Goal: Information Seeking & Learning: Learn about a topic

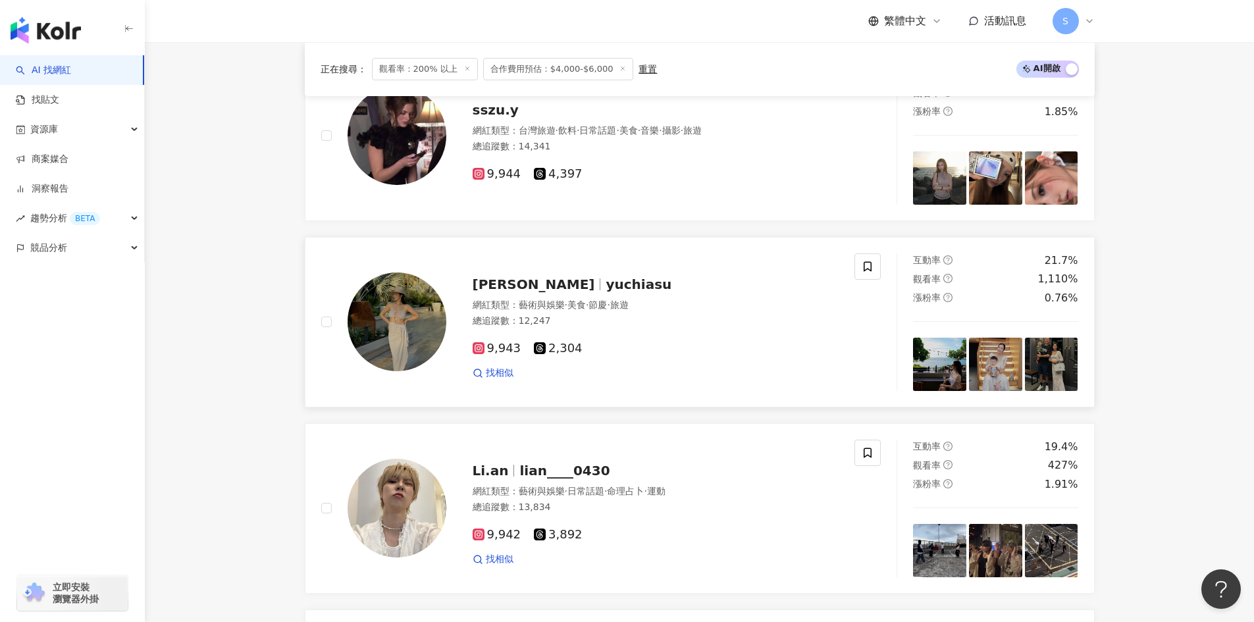
click at [634, 353] on div "9,943 2,304" at bounding box center [655, 349] width 367 height 14
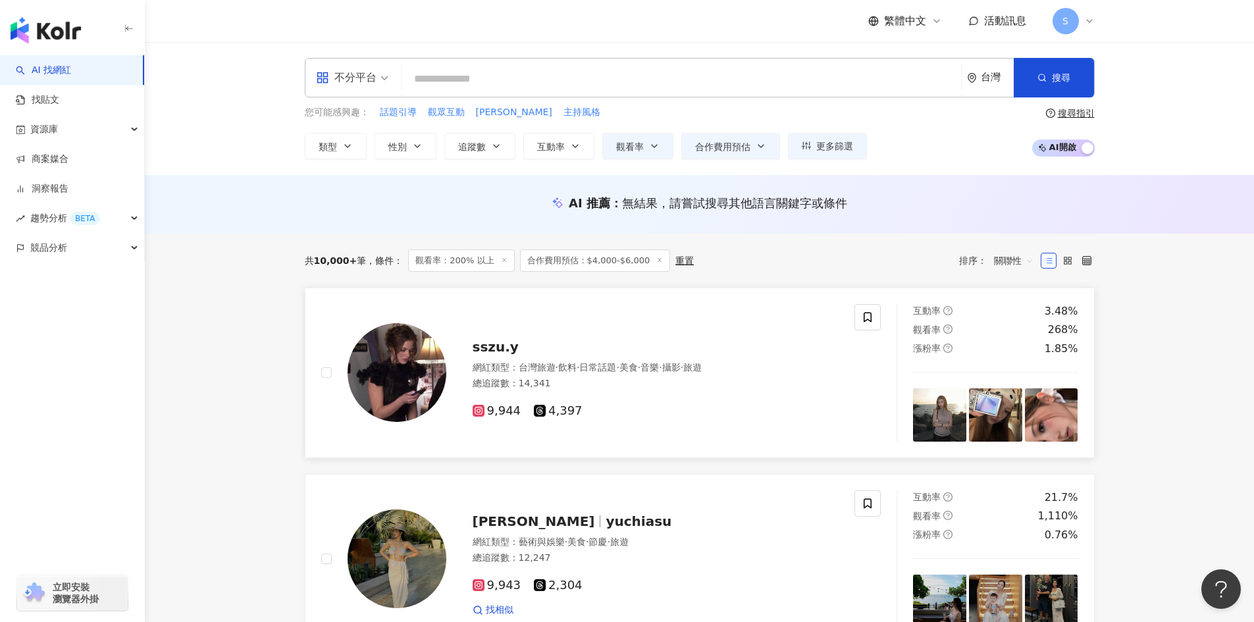
click at [659, 368] on span "音樂" at bounding box center [649, 367] width 18 height 11
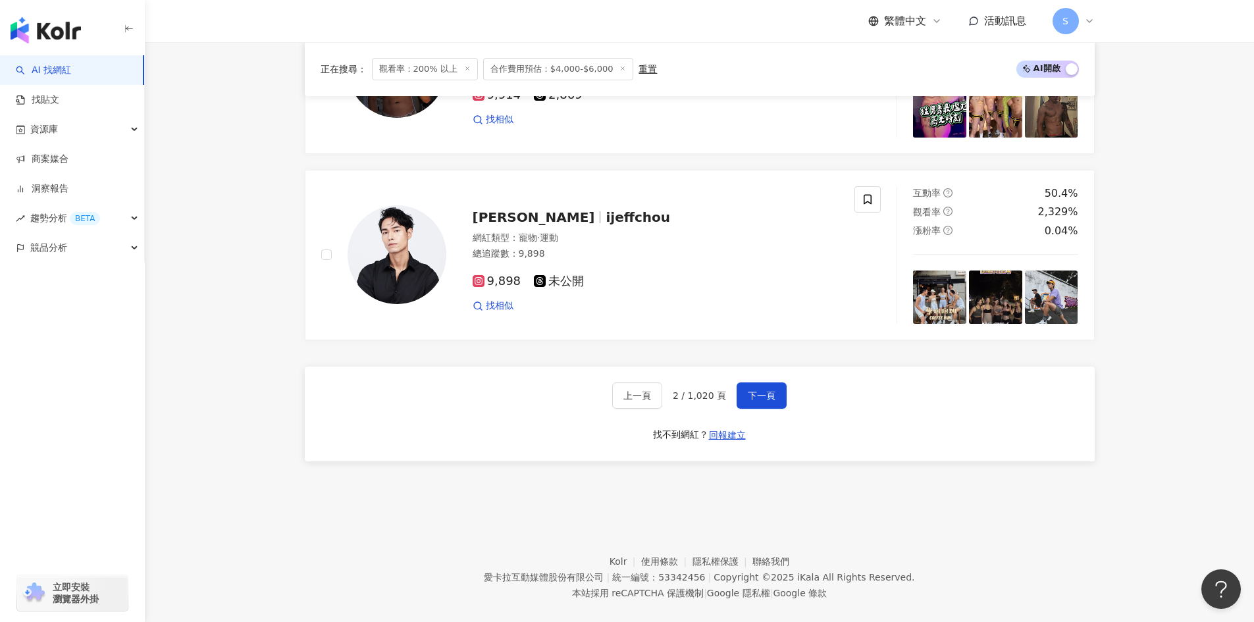
scroll to position [2027, 0]
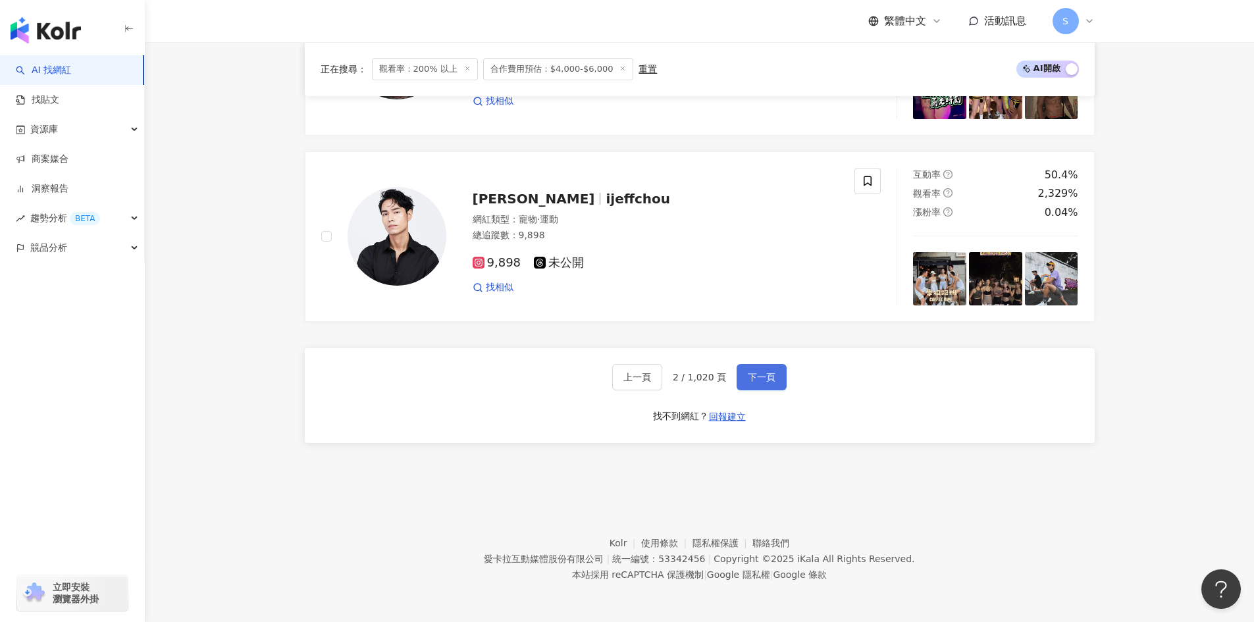
click at [754, 381] on span "下一頁" at bounding box center [762, 377] width 28 height 11
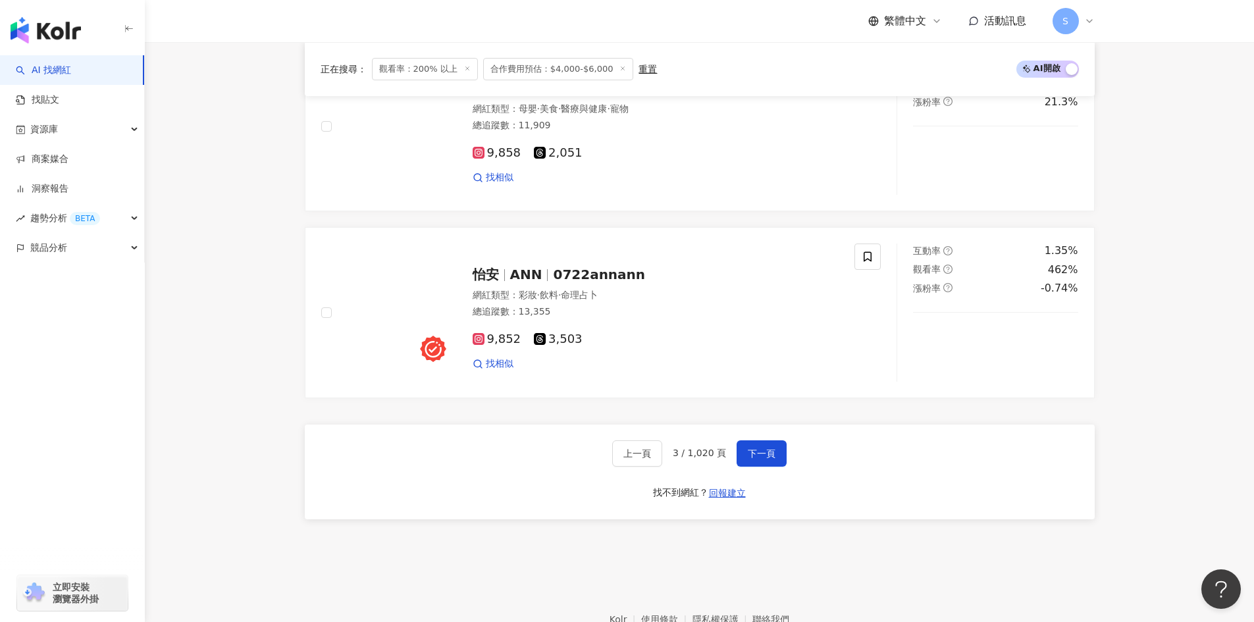
scroll to position [2053, 0]
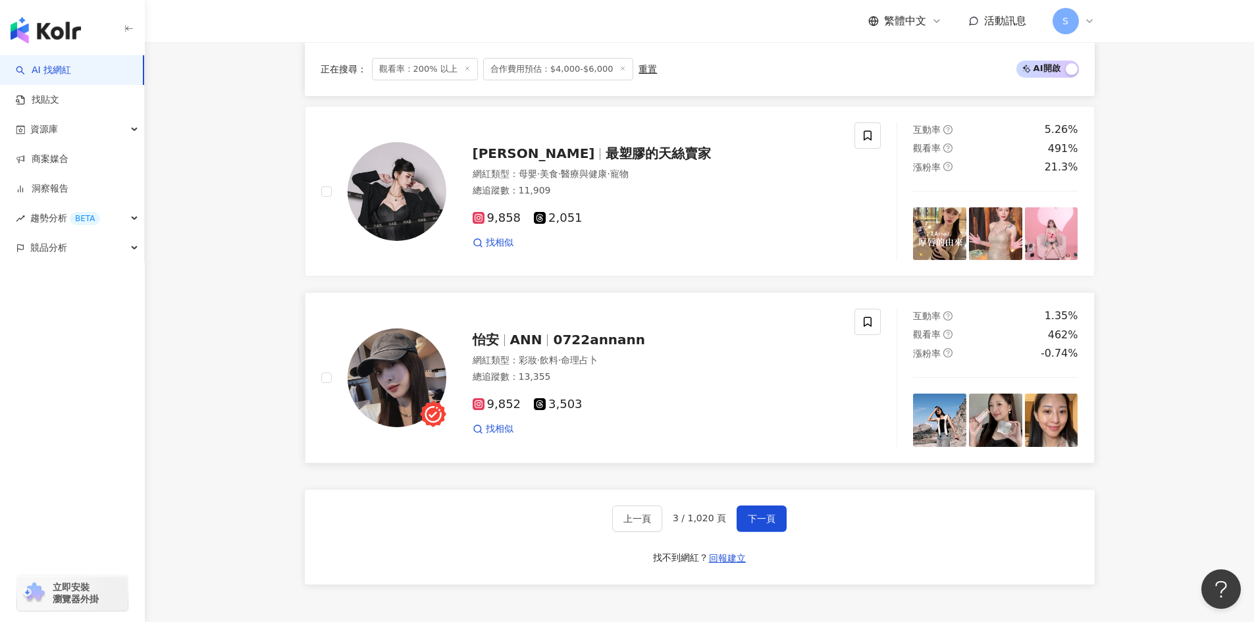
click at [663, 359] on div "網紅類型 ： 彩妝 · 飲料 · 命理占卜 總追蹤數 ： 13,355" at bounding box center [655, 370] width 367 height 32
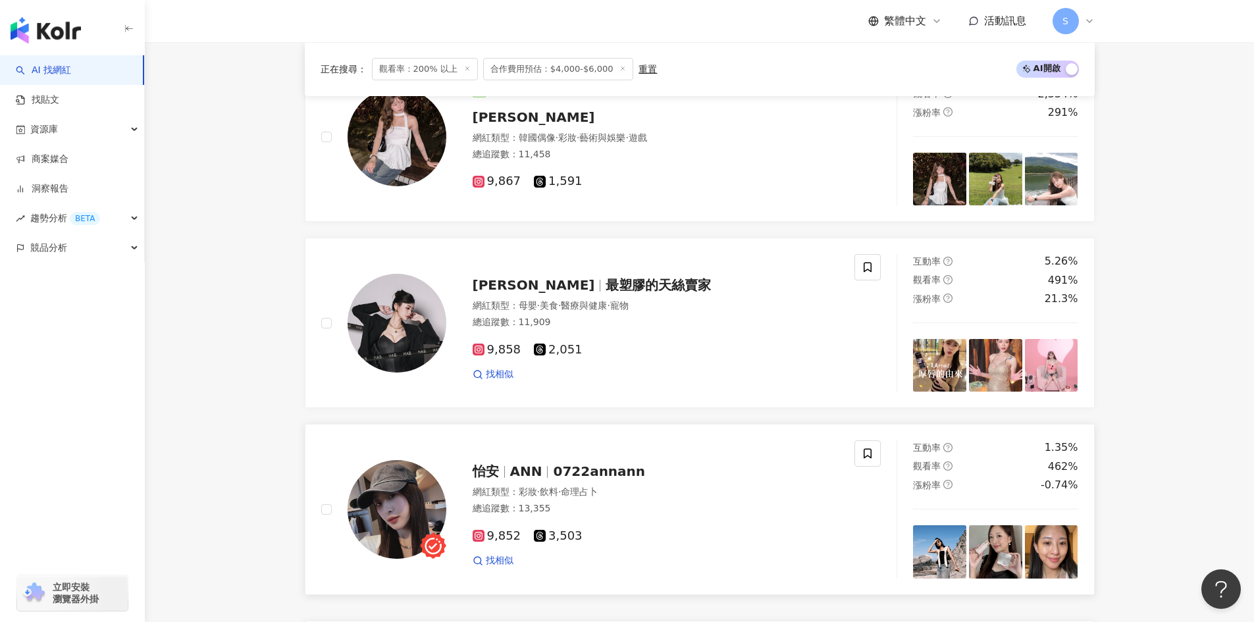
scroll to position [1856, 0]
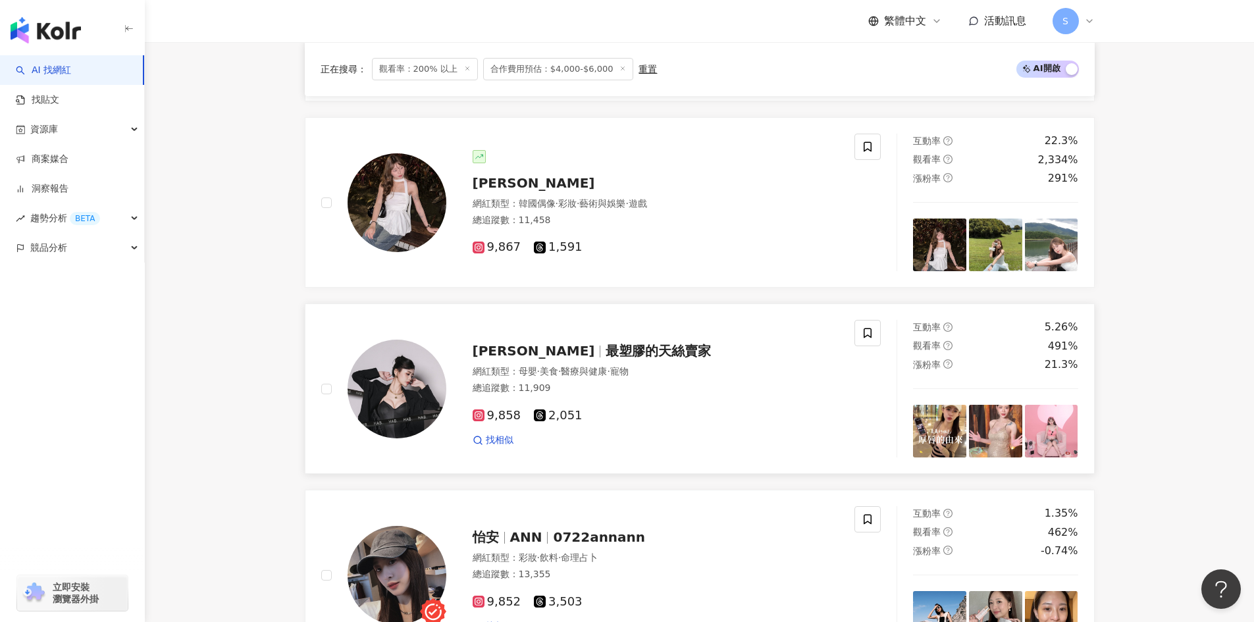
click at [605, 343] on span "最塑膠的天絲賣家" at bounding box center [657, 351] width 105 height 16
click at [621, 184] on div "ℒ𝒾𝓃 網紅類型 ： 韓國偶像 · 彩妝 · 藝術與娛樂 · 遊戲 總追蹤數 ： 11,458 9,867 1,591" at bounding box center [642, 202] width 393 height 105
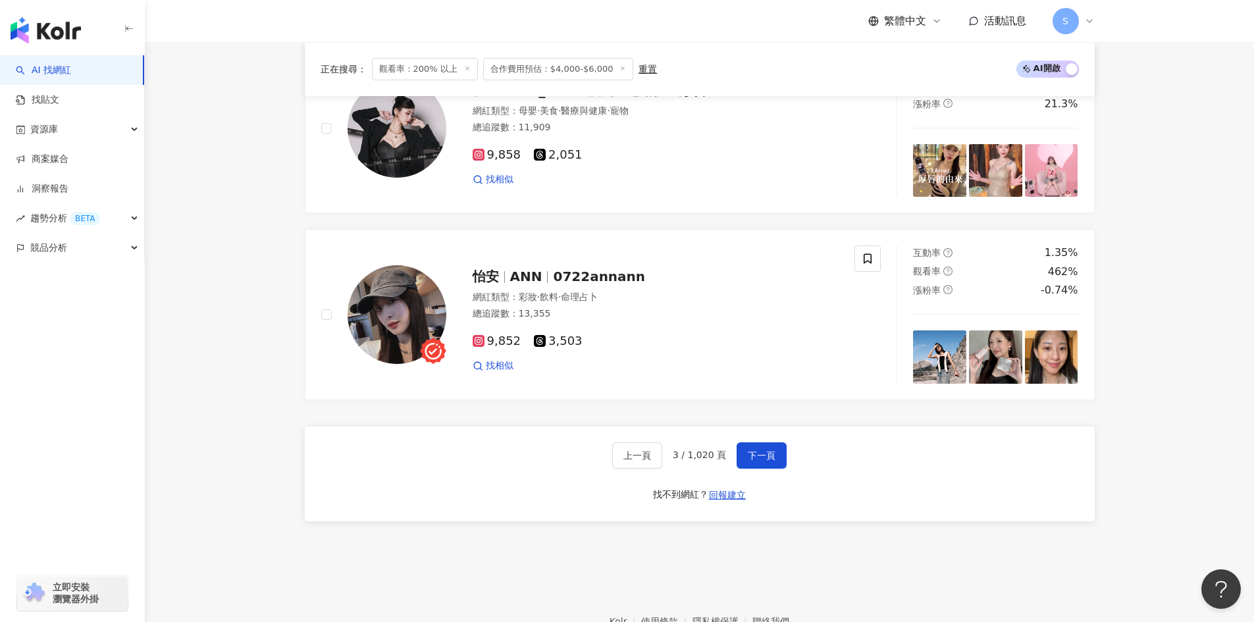
scroll to position [2185, 0]
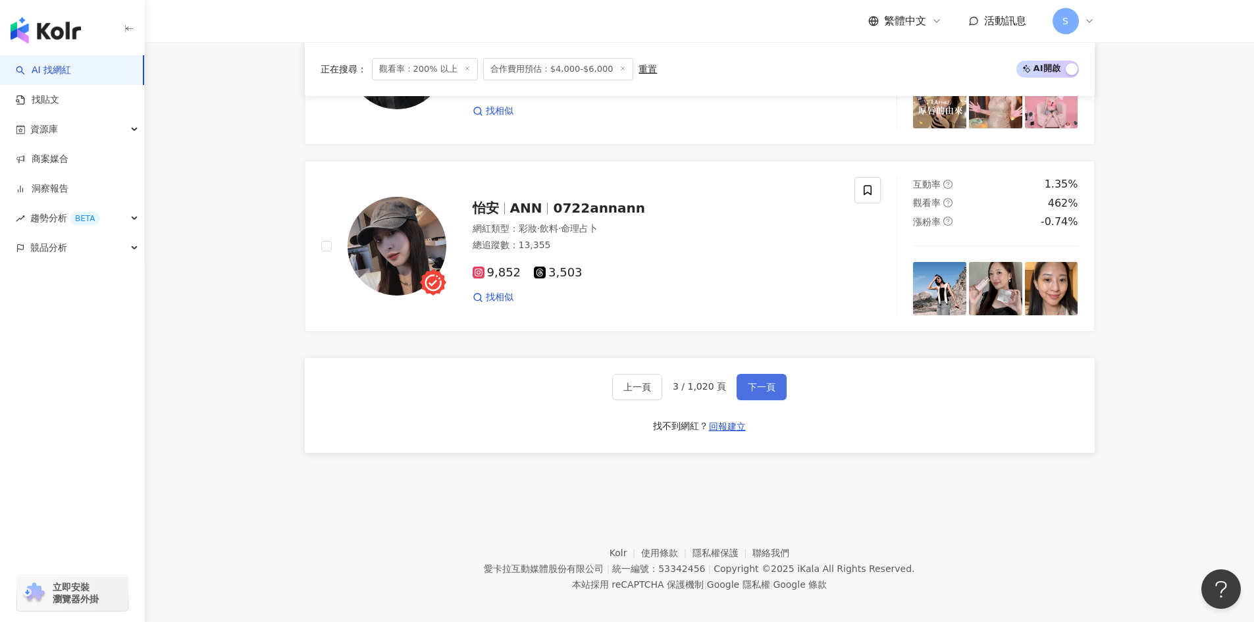
click at [765, 382] on span "下一頁" at bounding box center [762, 387] width 28 height 11
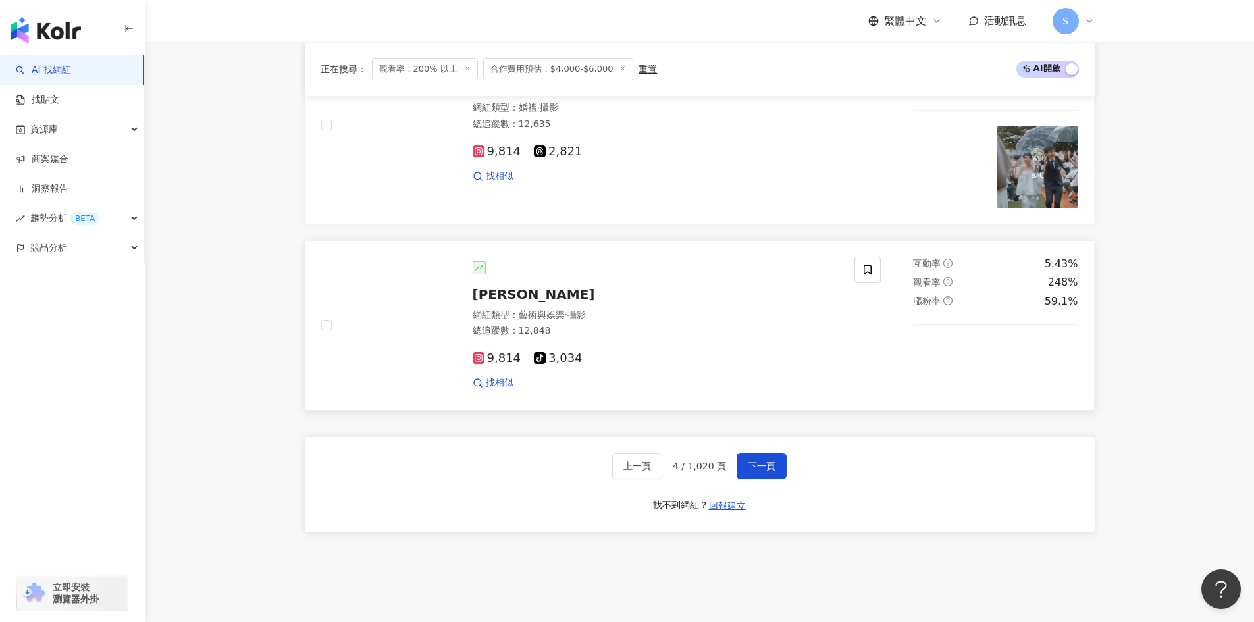
scroll to position [2147, 0]
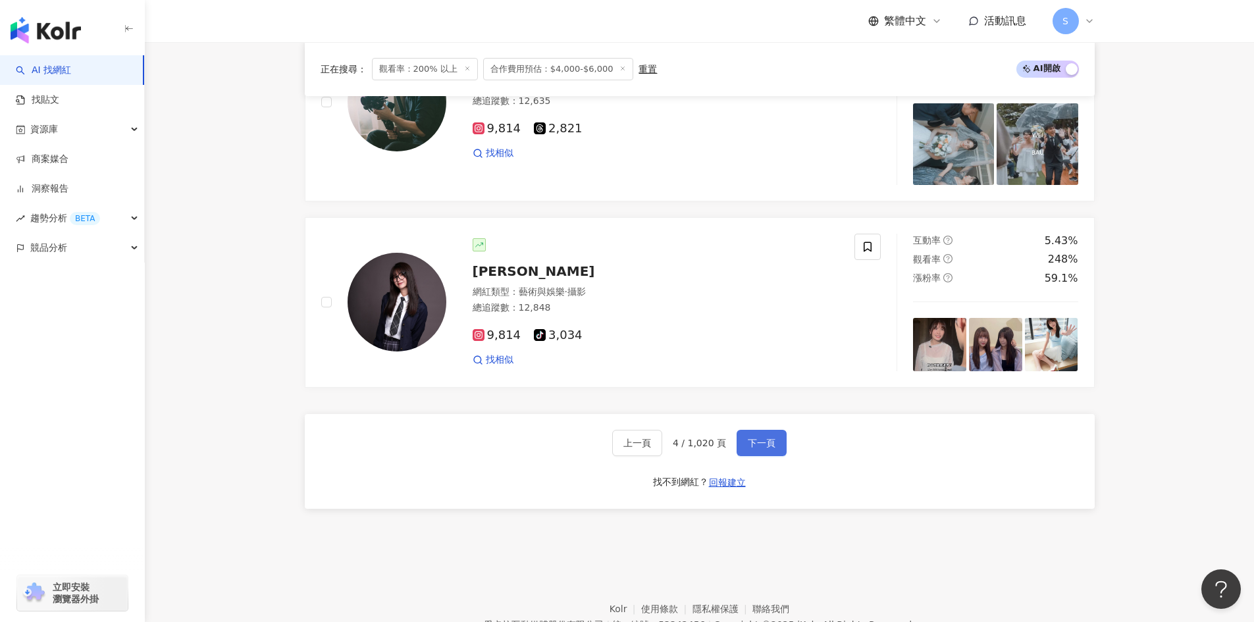
click at [773, 452] on button "下一頁" at bounding box center [761, 443] width 50 height 26
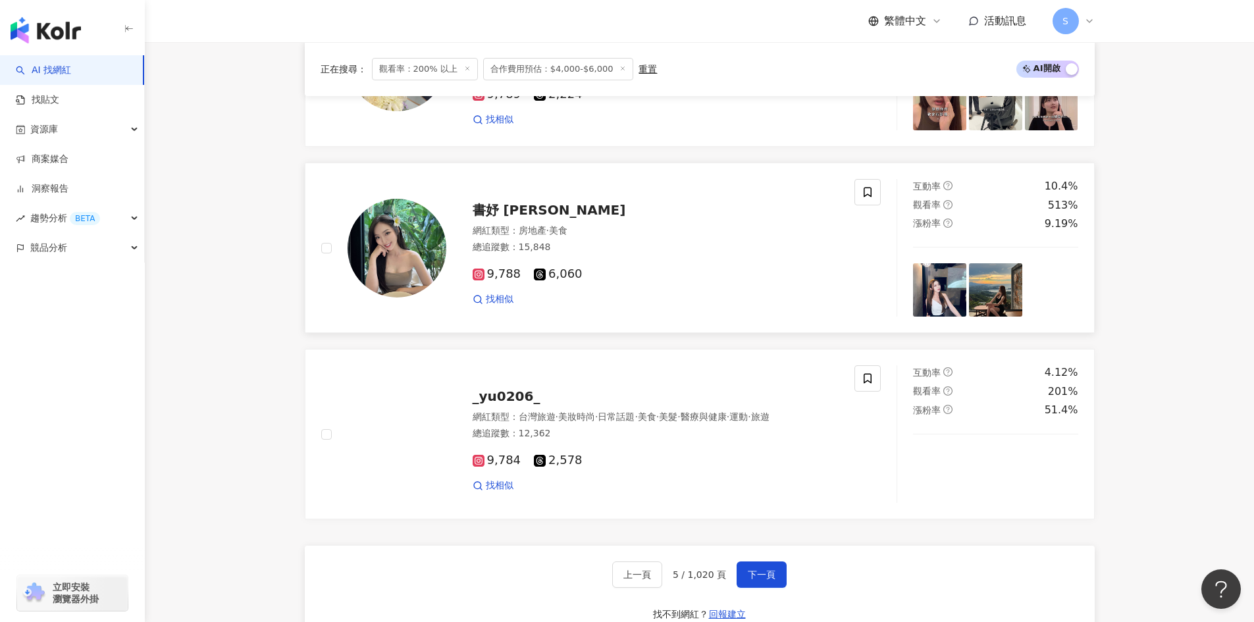
scroll to position [1856, 0]
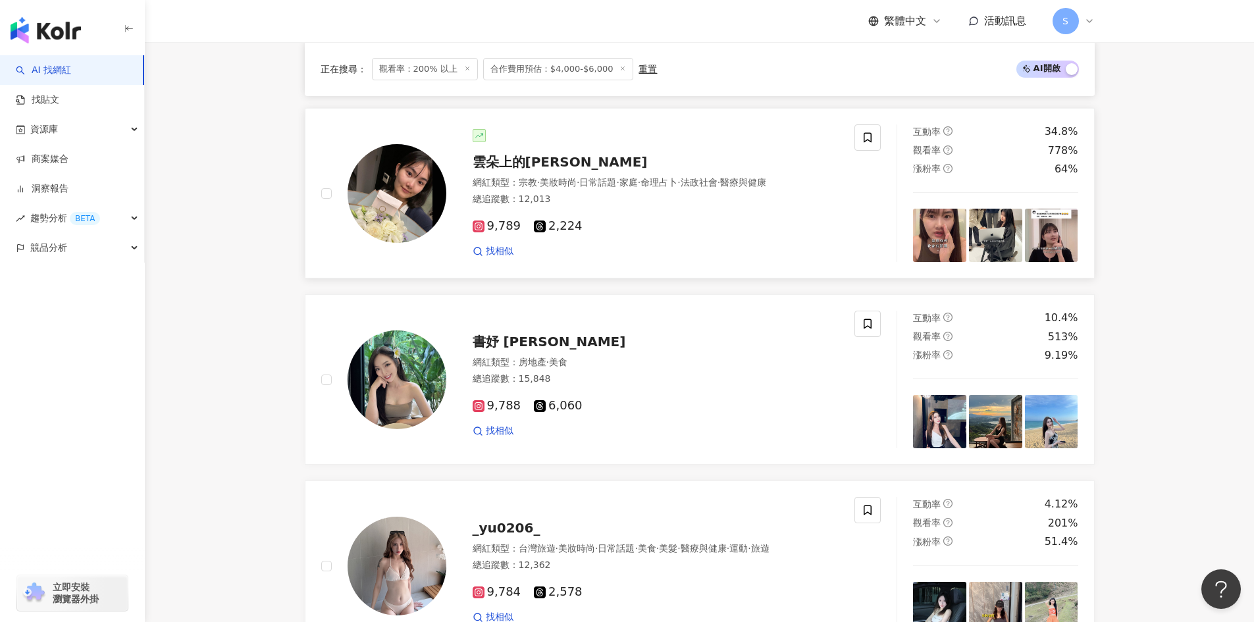
click at [642, 209] on div "9,789 2,224 找相似" at bounding box center [655, 233] width 367 height 49
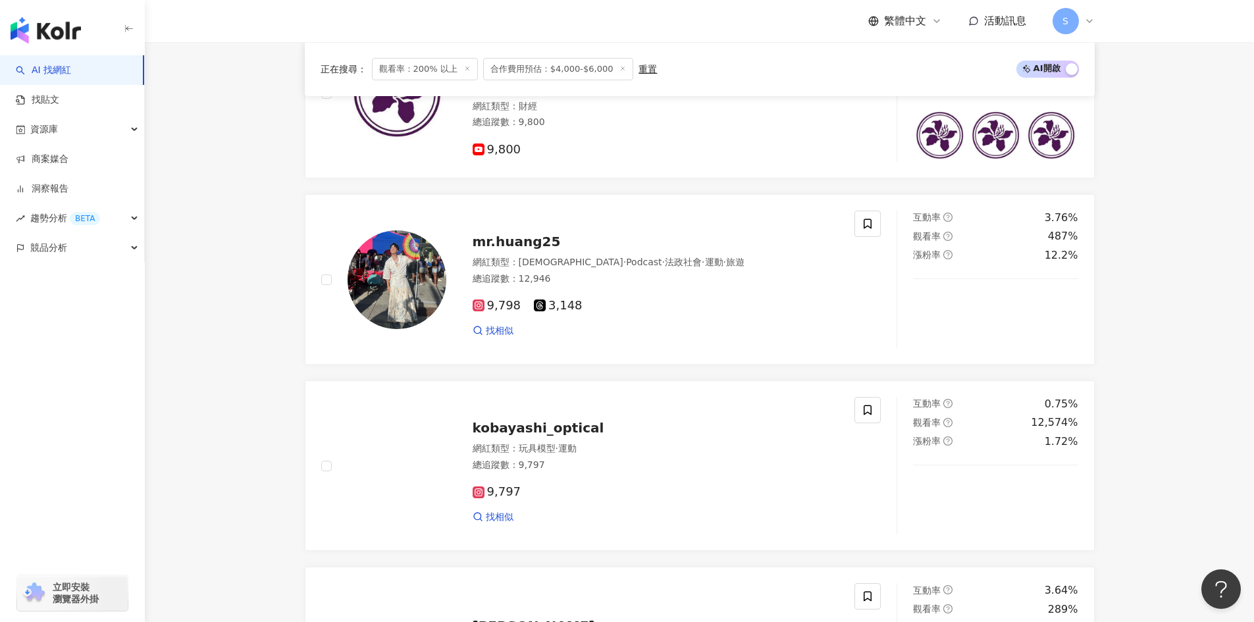
scroll to position [1000, 0]
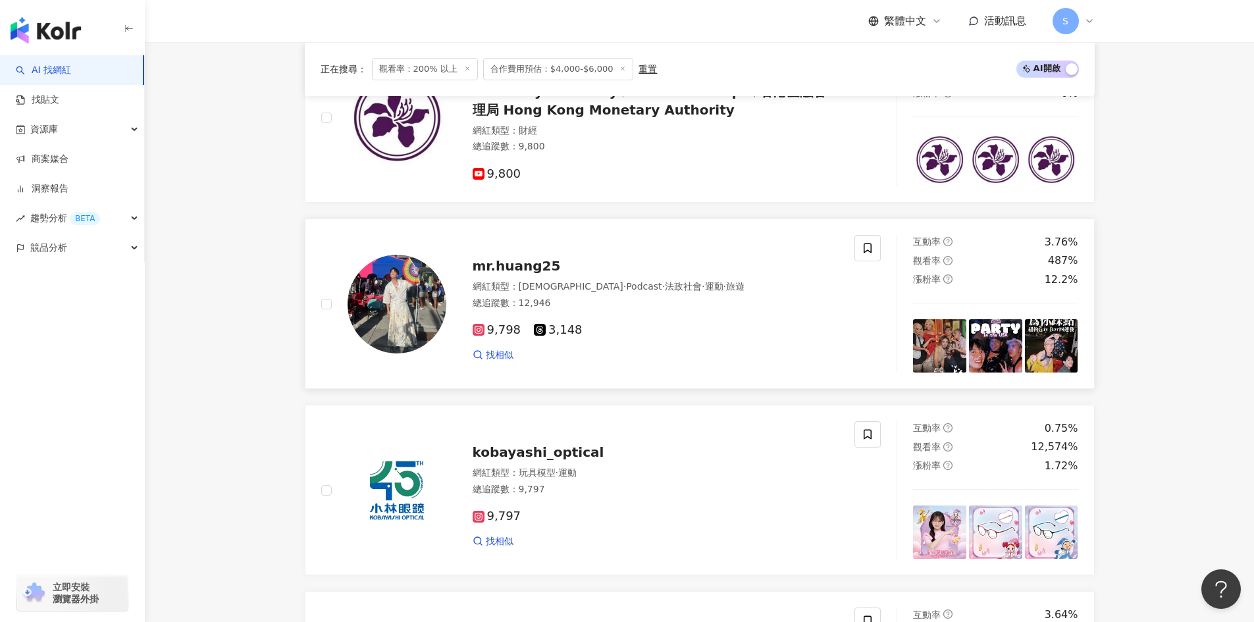
click at [687, 262] on div "mr.huang25" at bounding box center [655, 266] width 367 height 18
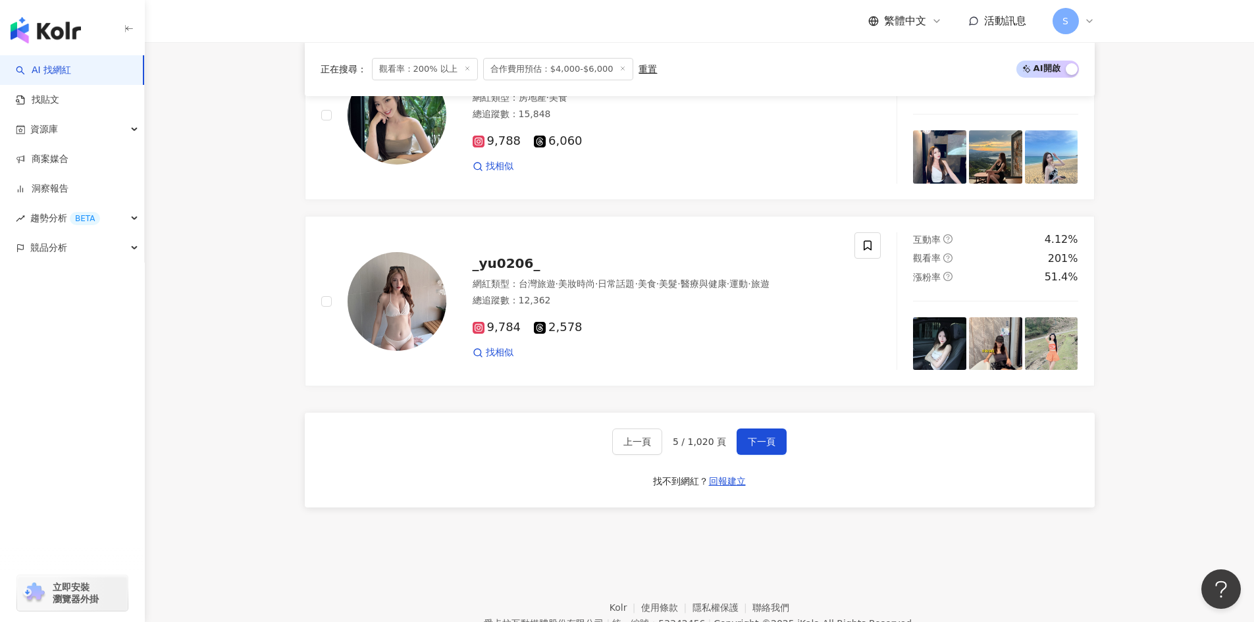
scroll to position [2185, 0]
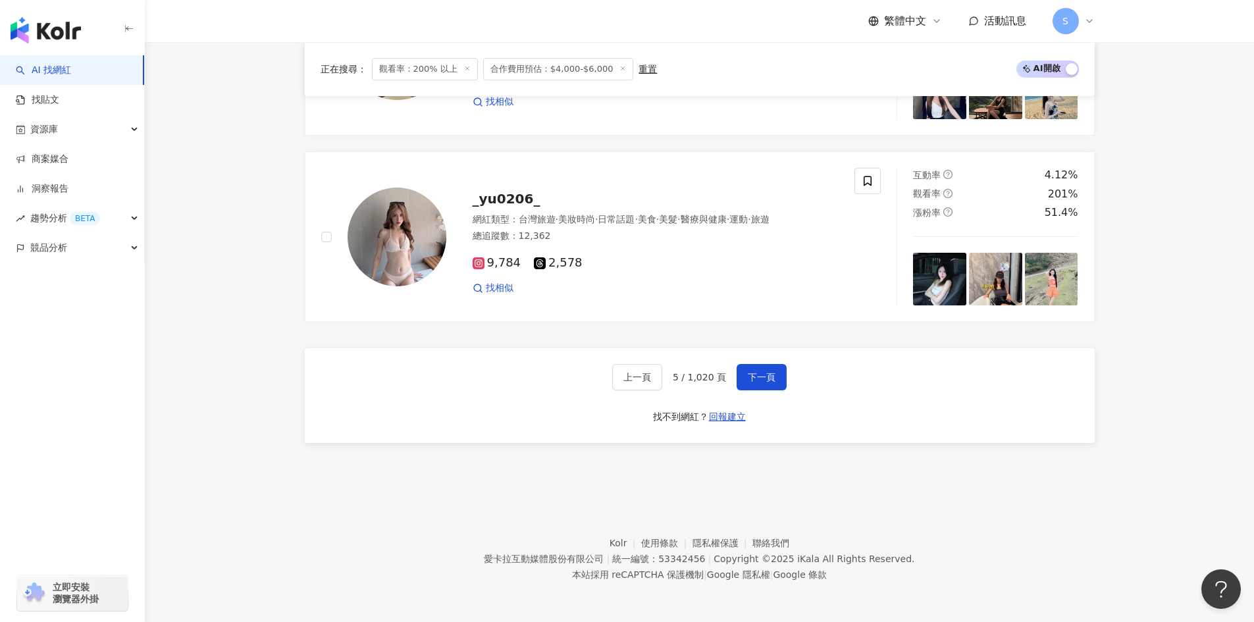
click at [744, 363] on div "上一頁 5 / 1,020 頁 下一頁 找不到網紅？ 回報建立" at bounding box center [700, 395] width 790 height 95
click at [745, 365] on button "下一頁" at bounding box center [761, 377] width 50 height 26
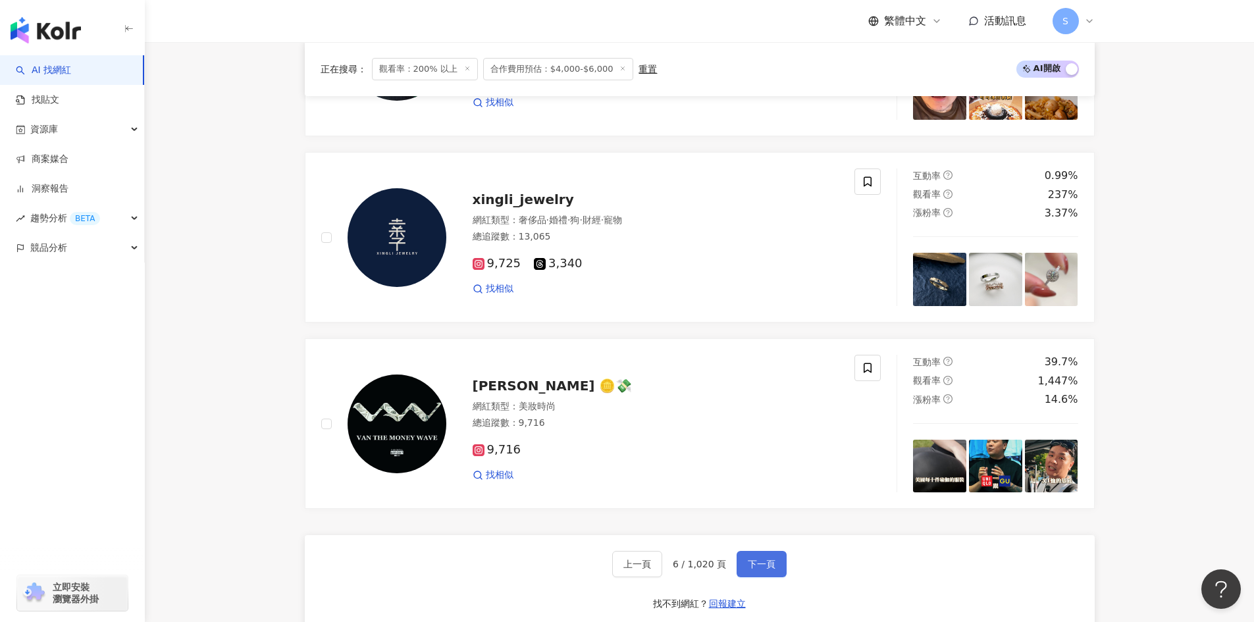
scroll to position [1987, 0]
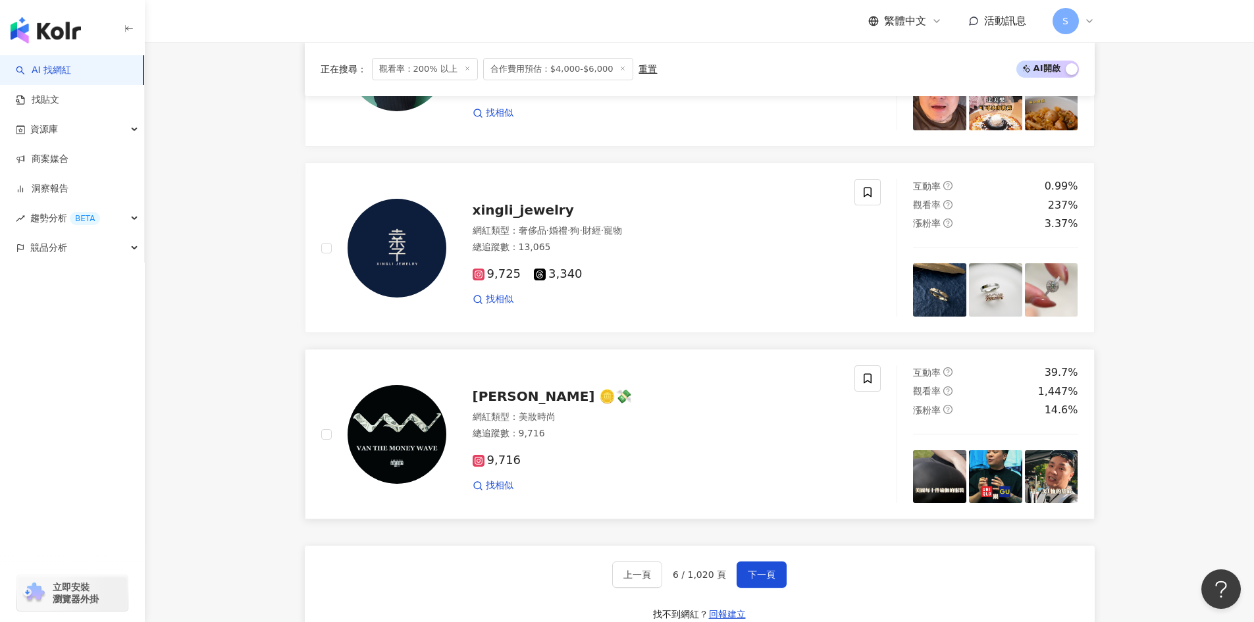
click at [740, 399] on div "Van Baller 🪙💸" at bounding box center [655, 396] width 367 height 18
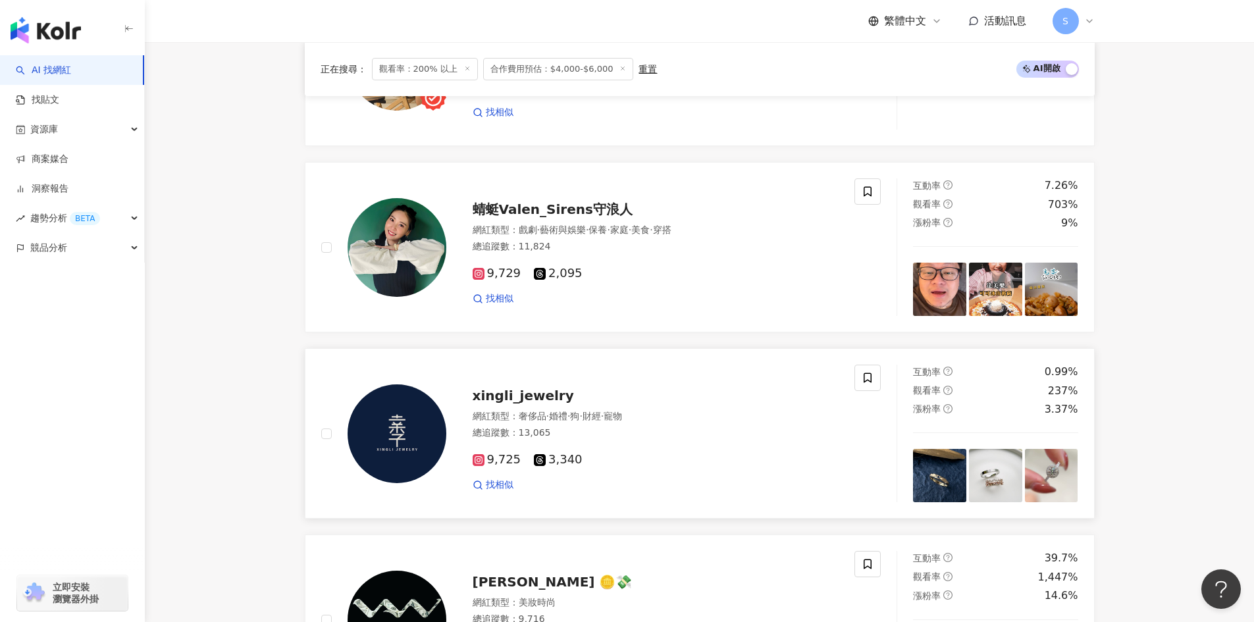
scroll to position [1790, 0]
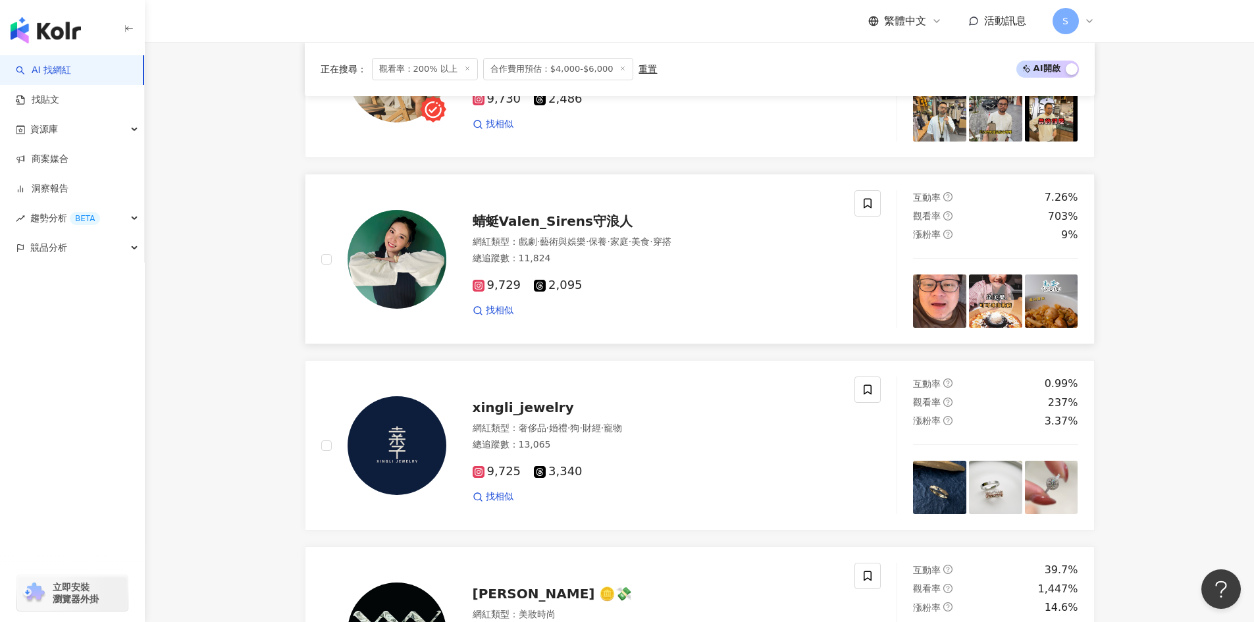
click at [786, 263] on div "總追蹤數 ： 11,824" at bounding box center [655, 258] width 367 height 13
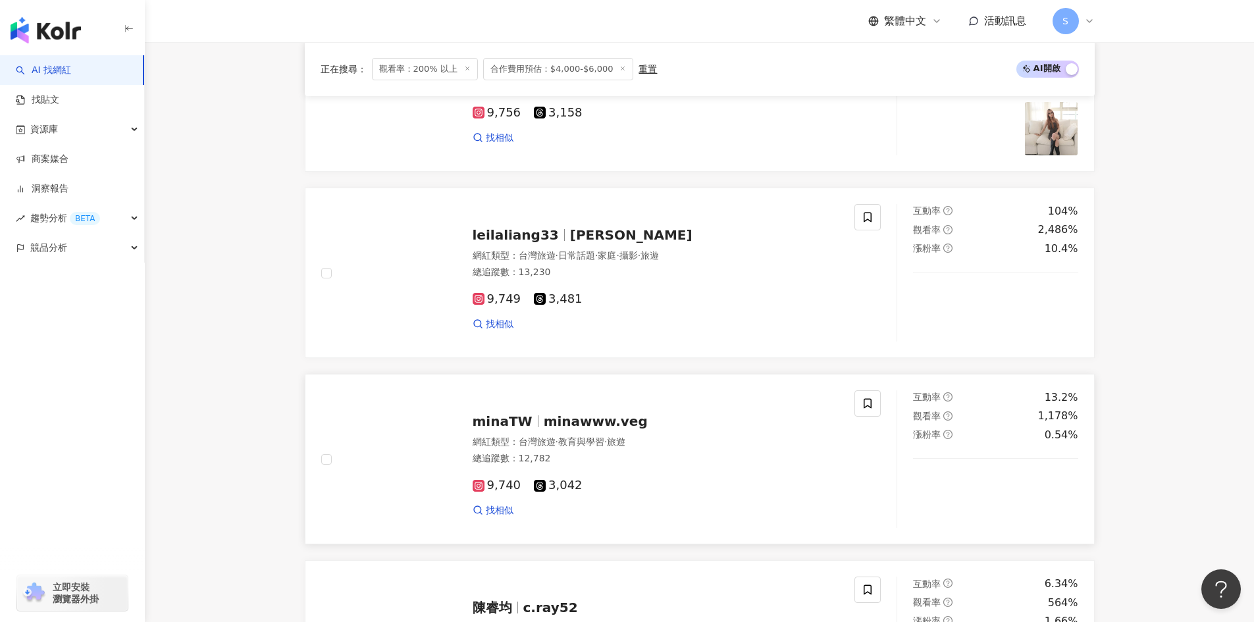
scroll to position [1000, 0]
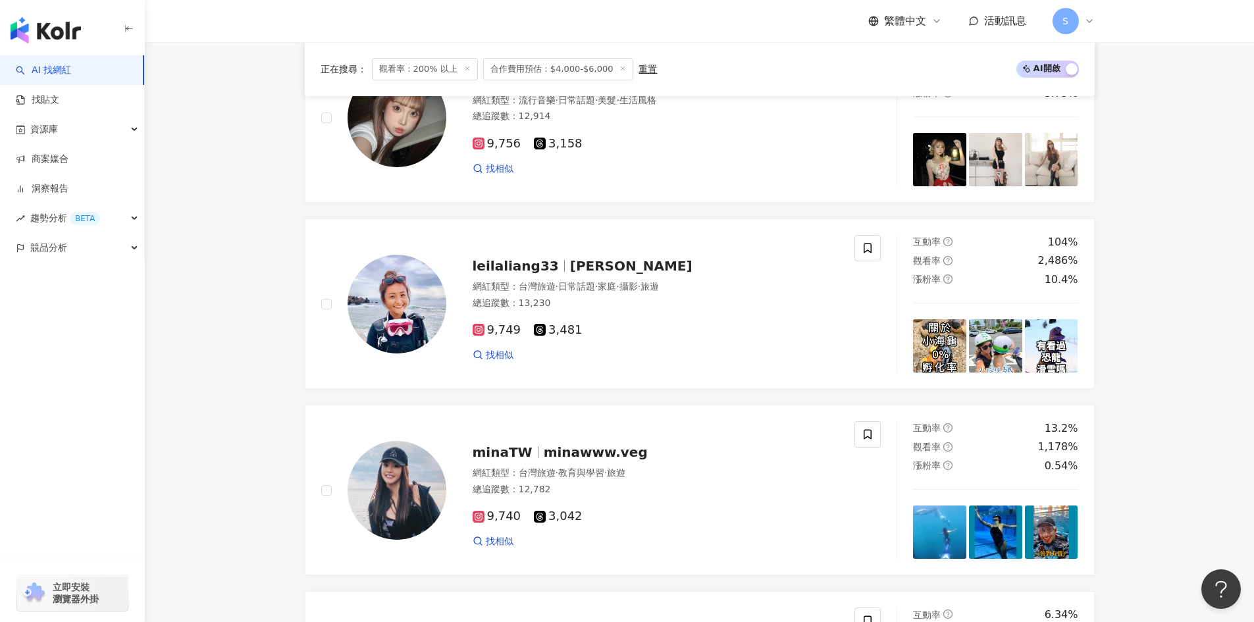
click at [201, 395] on main "不分平台 台灣 搜尋 您可能感興趣： 話題引導 觀眾互動 顏辰歡 主持風格 類型 性別 追蹤數 互動率 觀看率 合作費用預估 更多篩選 選擇合作費用預估 ： …" at bounding box center [699, 351] width 1109 height 2618
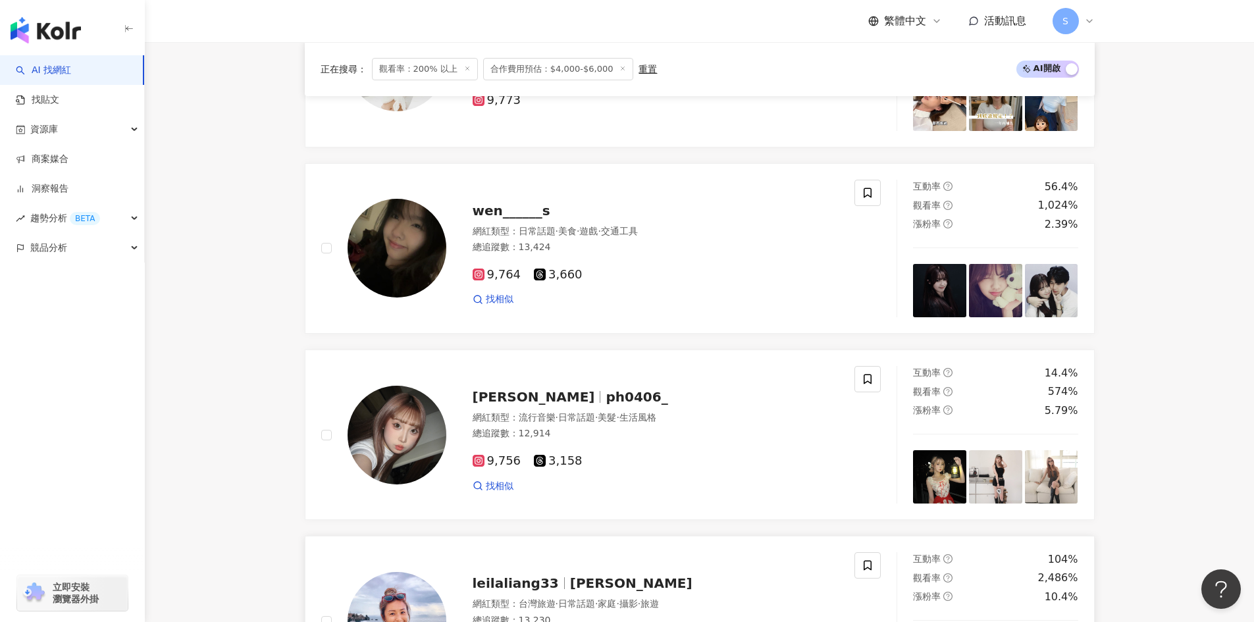
scroll to position [540, 0]
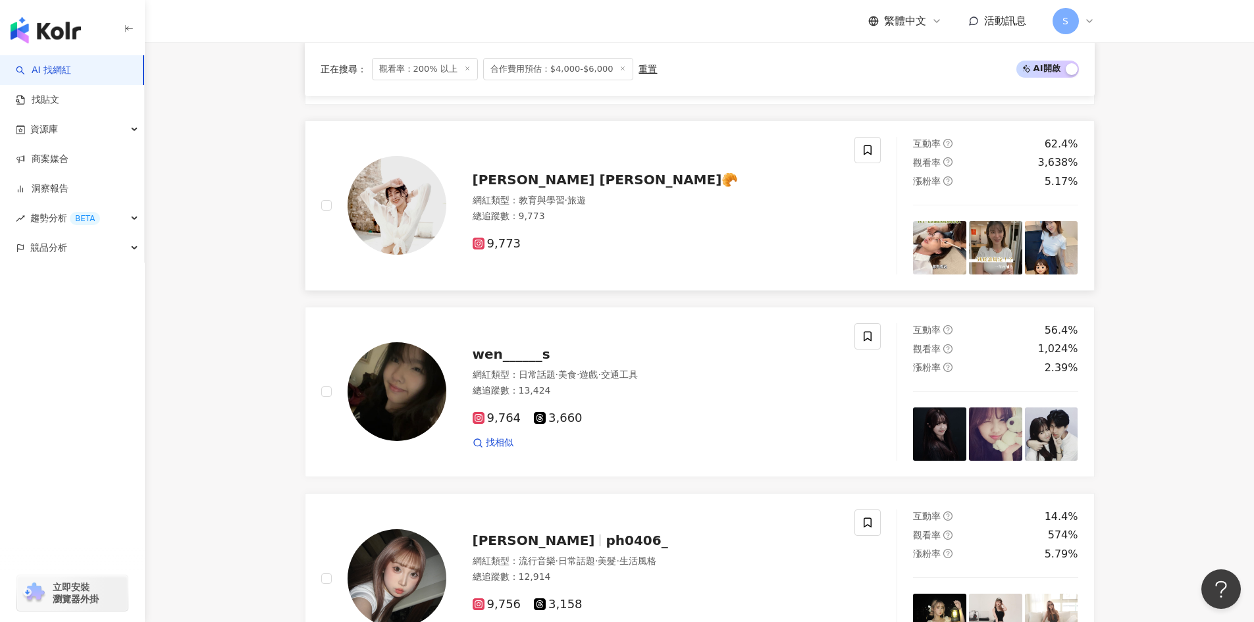
click at [755, 205] on div "網紅類型 ： 教育與學習 · 旅遊" at bounding box center [655, 200] width 367 height 13
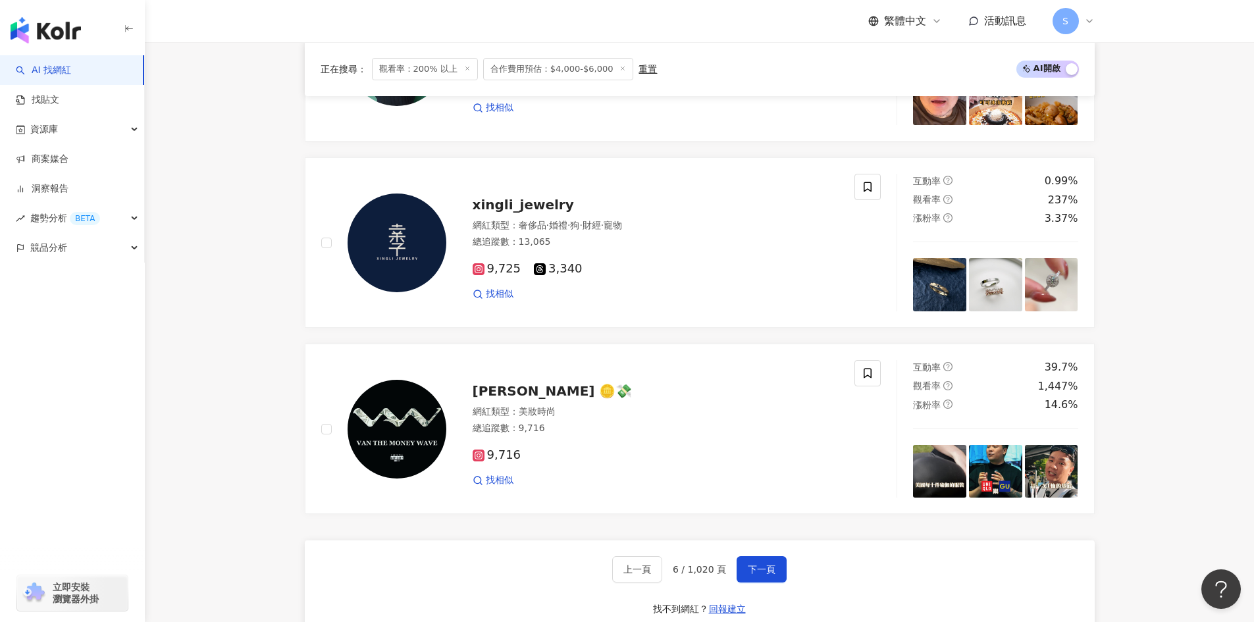
scroll to position [2185, 0]
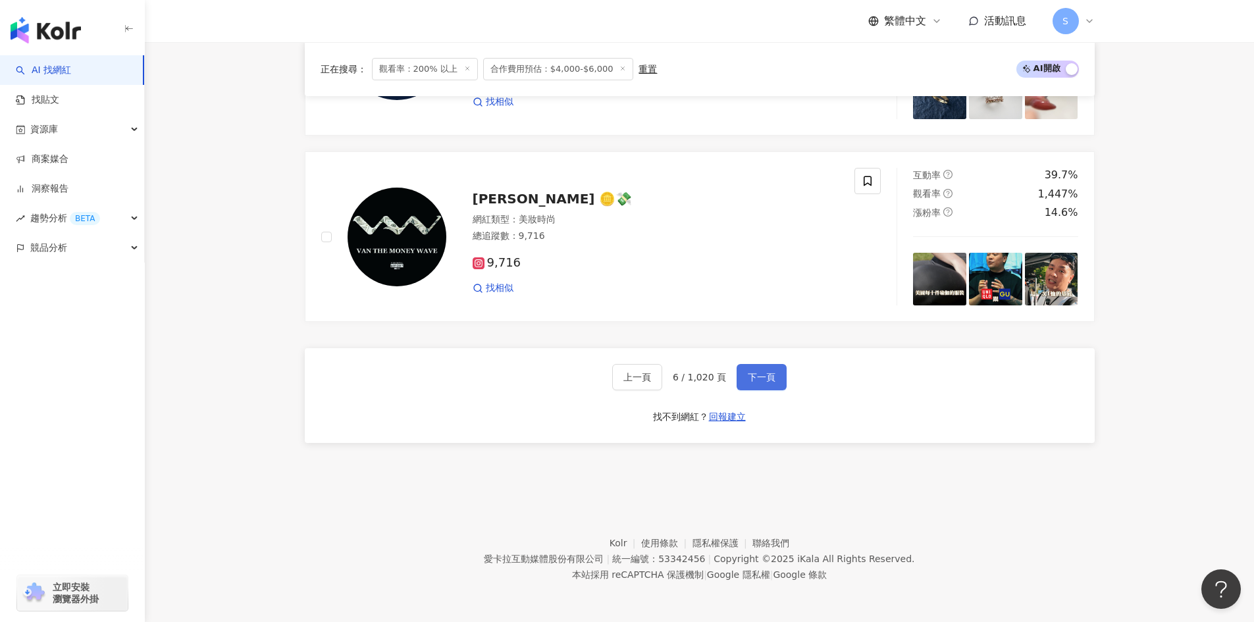
click at [746, 367] on button "下一頁" at bounding box center [761, 377] width 50 height 26
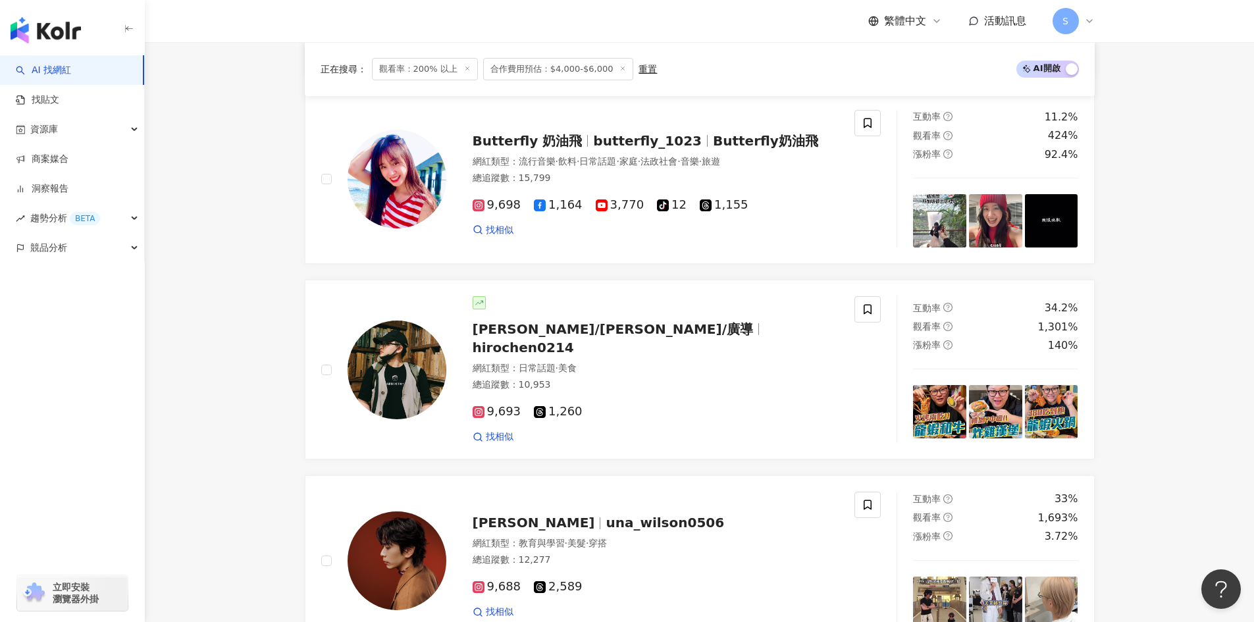
scroll to position [1263, 0]
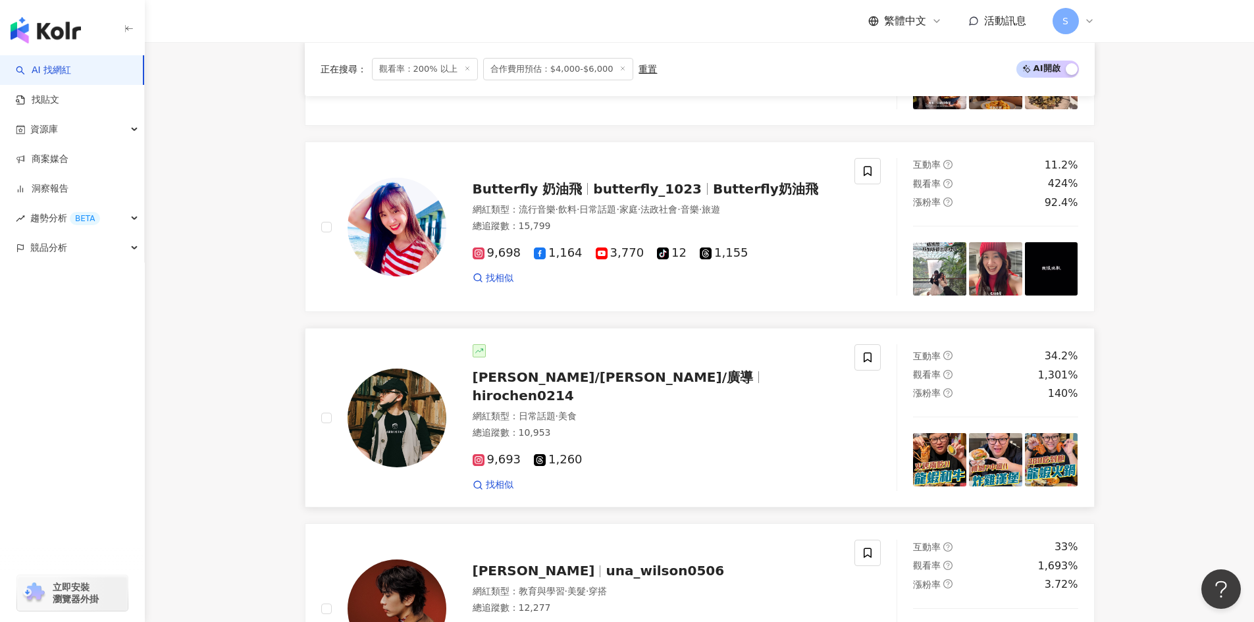
click at [787, 410] on div "網紅類型 ： 日常話題 · 美食" at bounding box center [655, 416] width 367 height 13
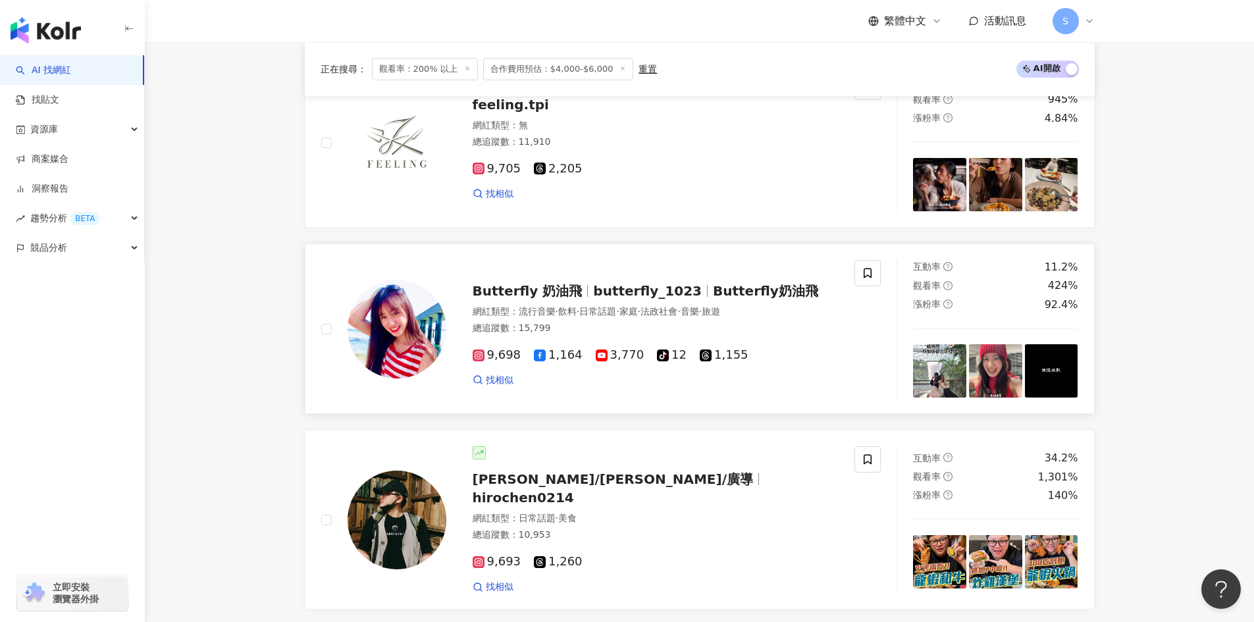
scroll to position [1132, 0]
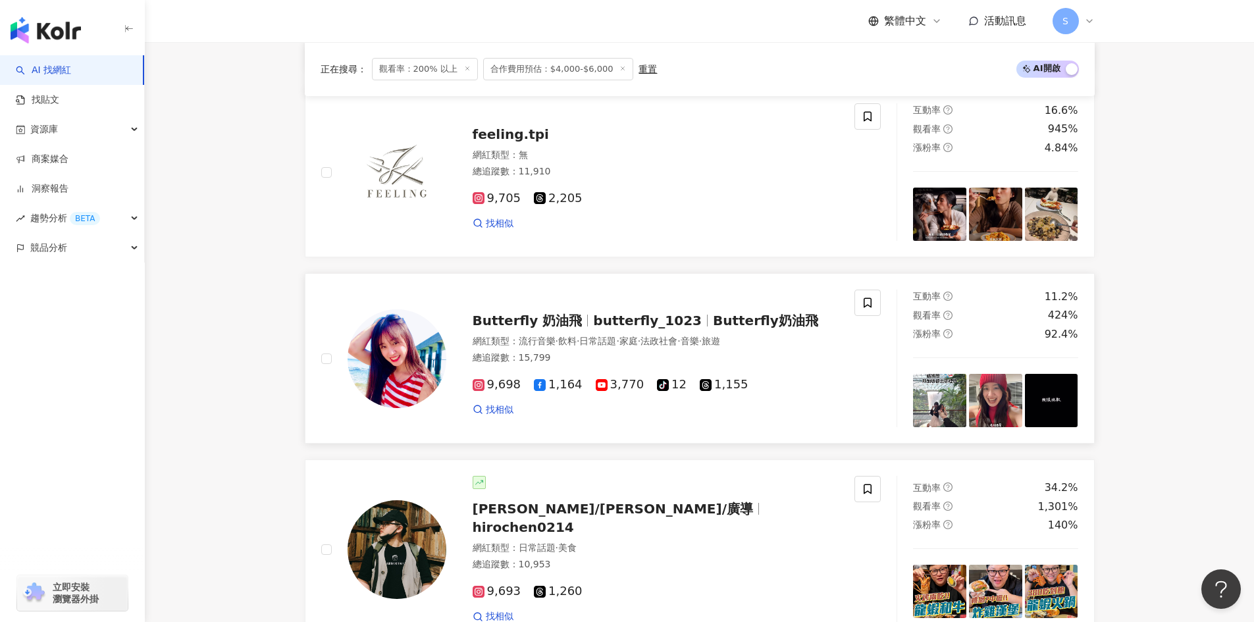
click at [784, 318] on span "Butterfly奶油飛" at bounding box center [765, 321] width 105 height 16
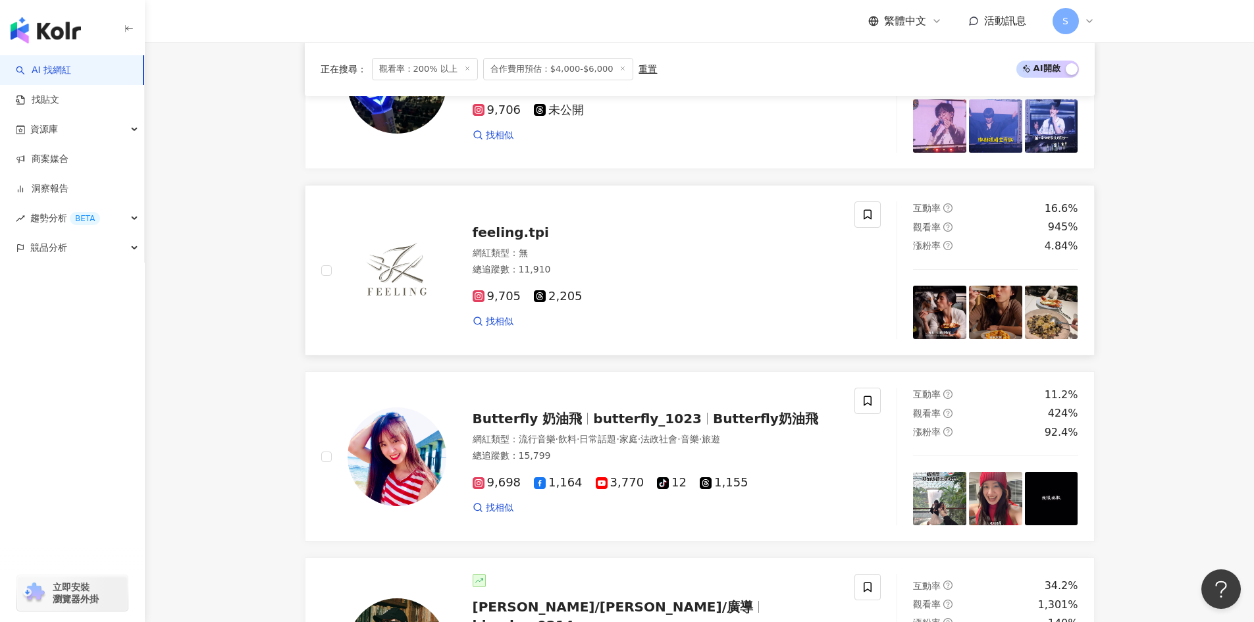
scroll to position [1000, 0]
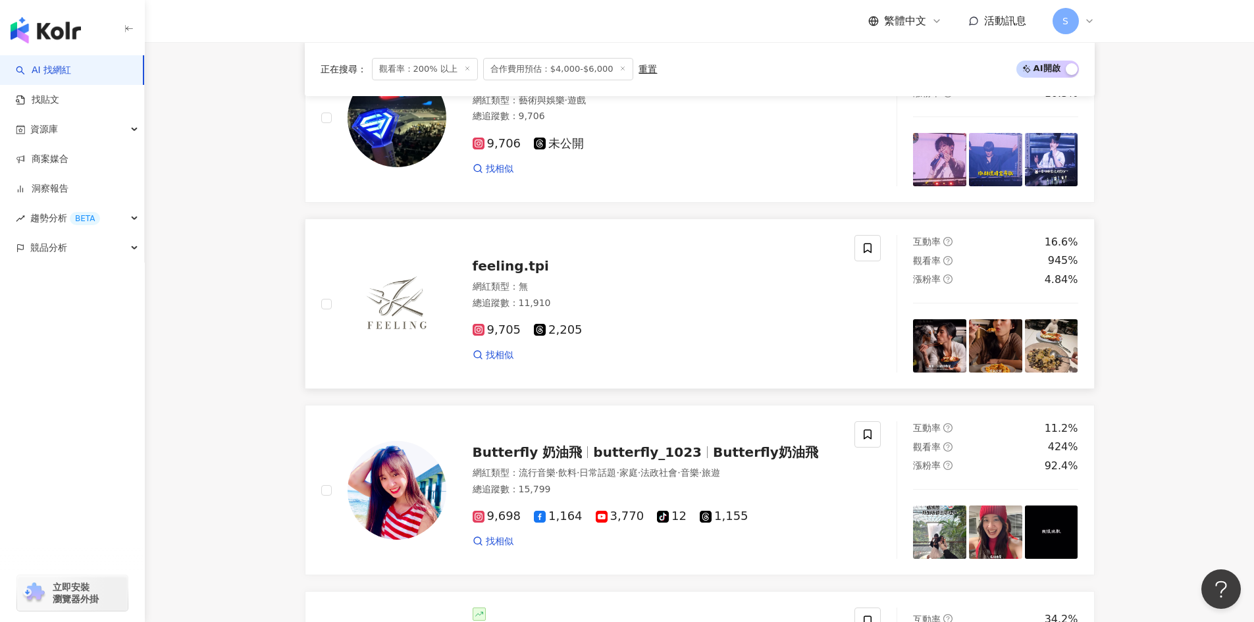
click at [774, 303] on div "總追蹤數 ： 11,910" at bounding box center [655, 303] width 367 height 13
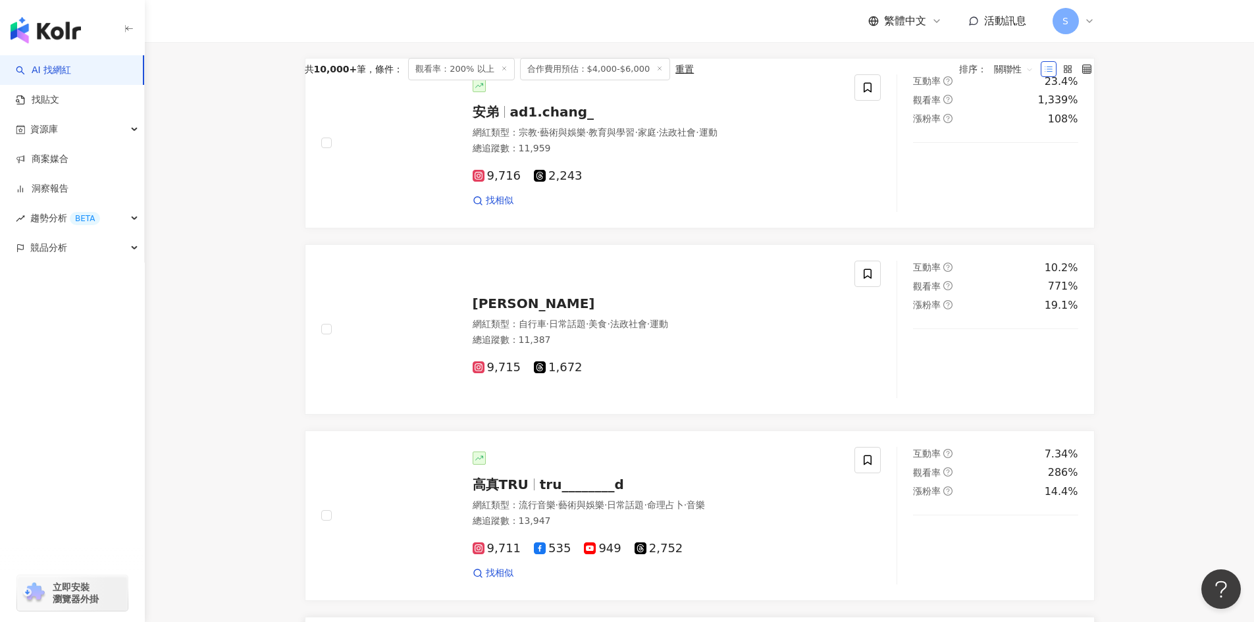
scroll to position [145, 0]
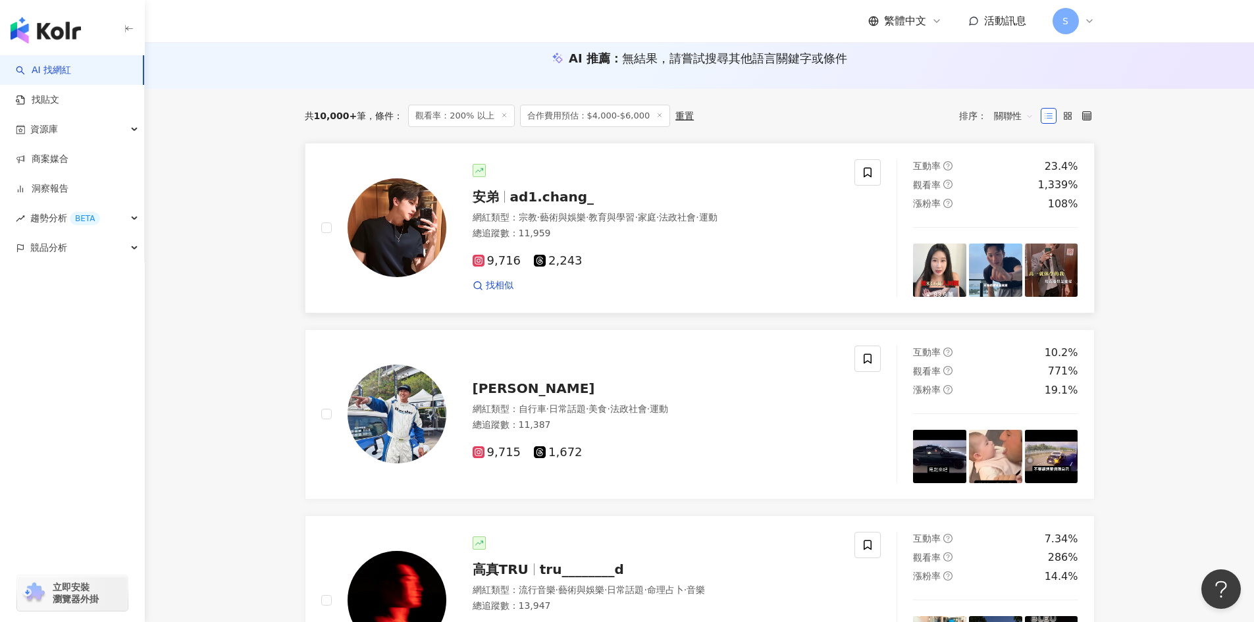
click at [654, 224] on div "網紅類型 ： 宗教 · 藝術與娛樂 · 教育與學習 · 家庭 · 法政社會 · 運動 總追蹤數 ： 11,959" at bounding box center [655, 227] width 367 height 32
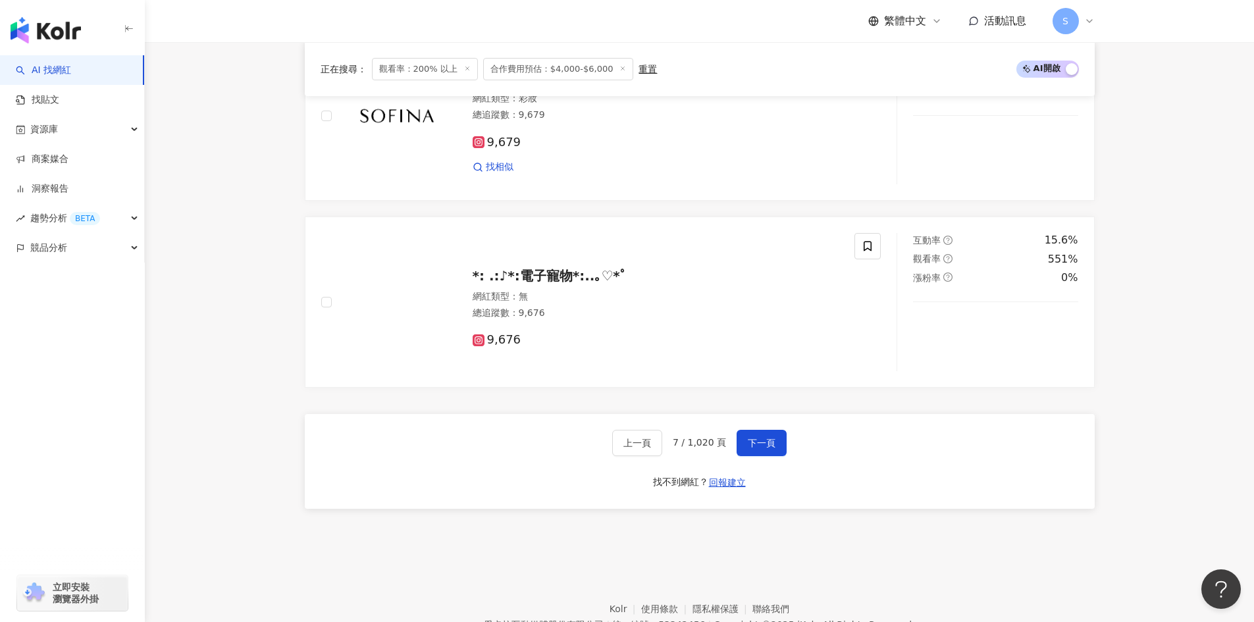
scroll to position [2185, 0]
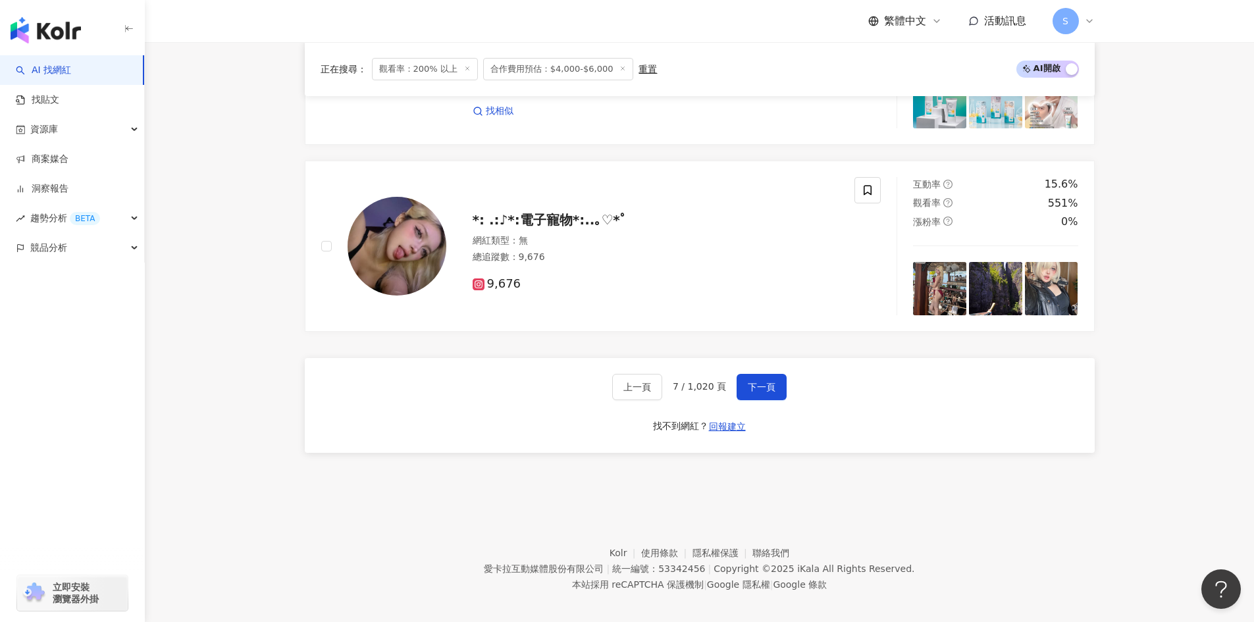
click at [766, 359] on div "上一頁 7 / 1,020 頁 下一頁 找不到網紅？ 回報建立" at bounding box center [700, 405] width 790 height 95
click at [766, 374] on button "下一頁" at bounding box center [761, 387] width 50 height 26
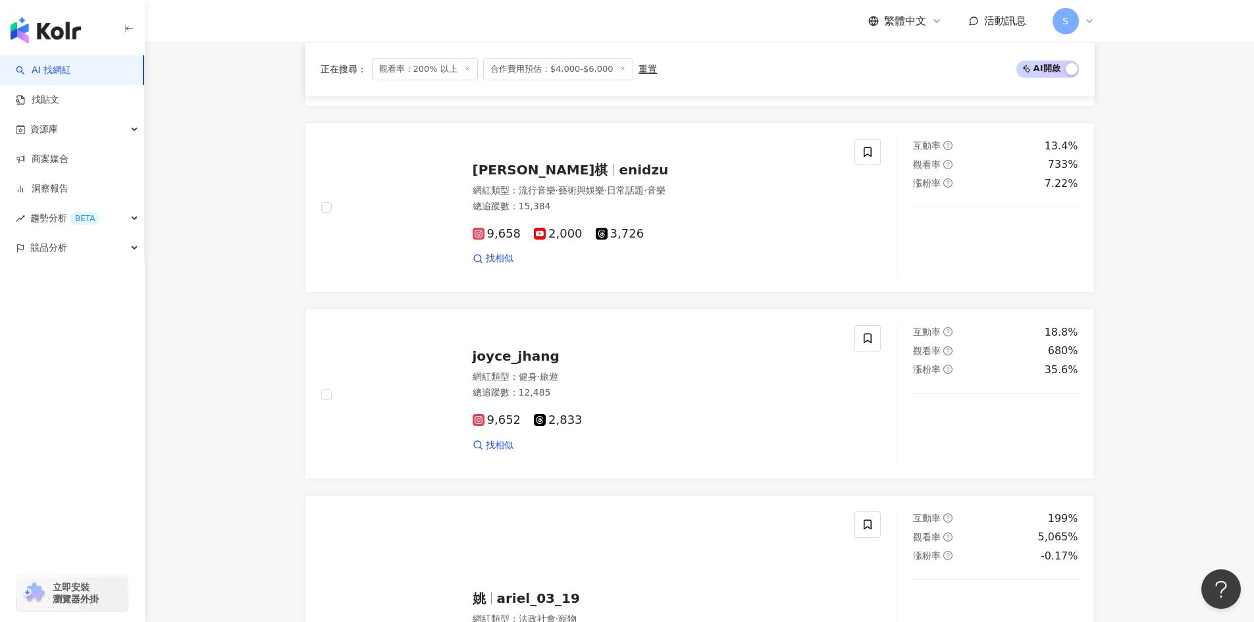
scroll to position [763, 0]
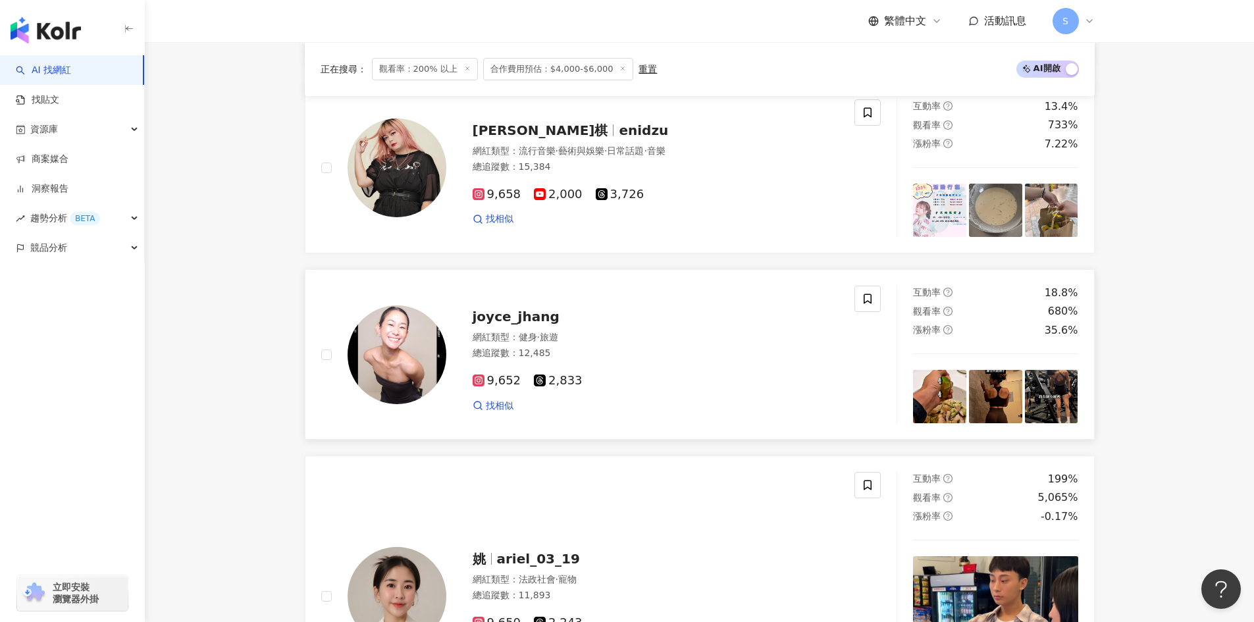
click at [765, 367] on div "9,652 2,833 找相似" at bounding box center [655, 387] width 367 height 49
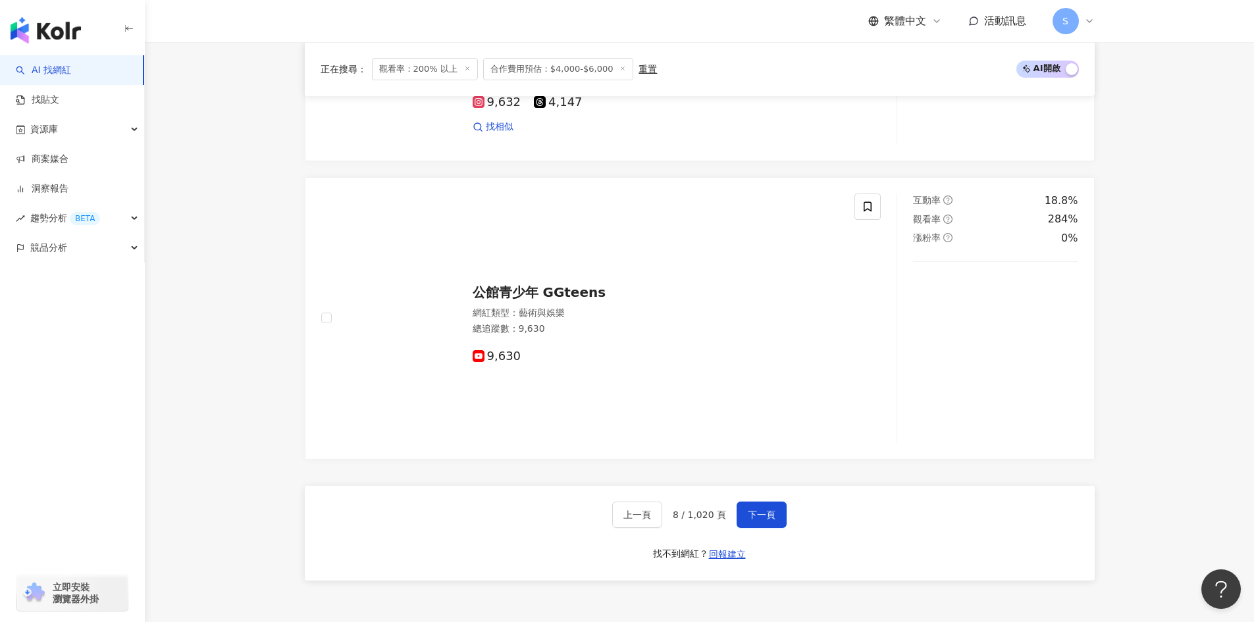
scroll to position [2408, 0]
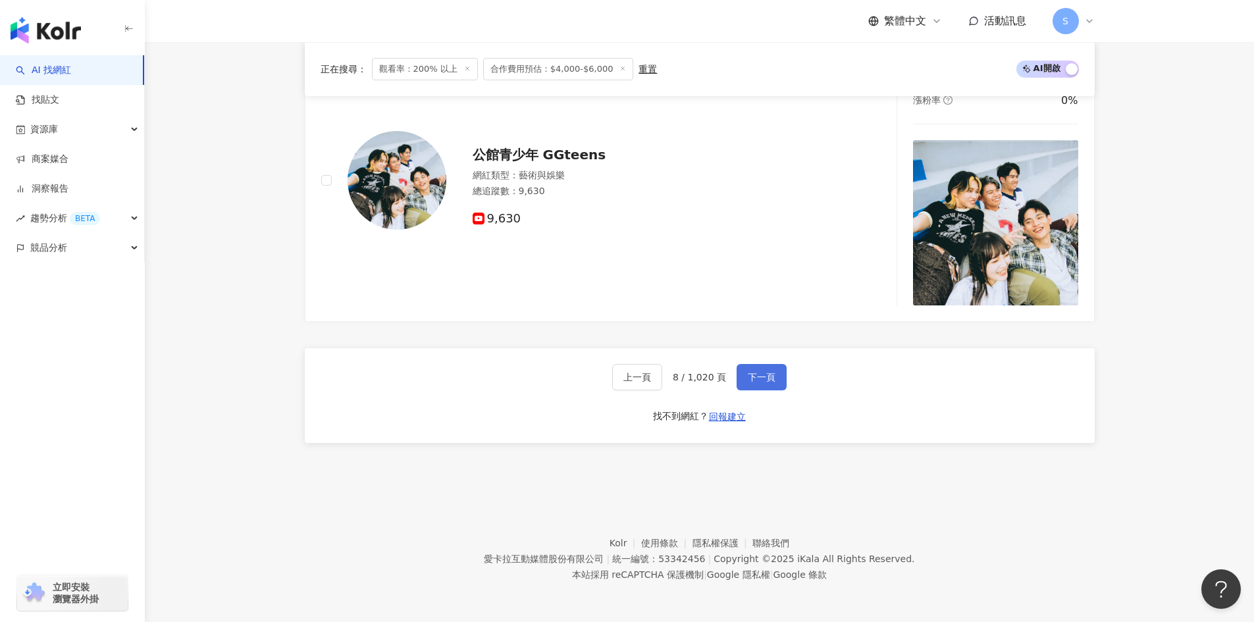
click at [756, 373] on span "下一頁" at bounding box center [762, 377] width 28 height 11
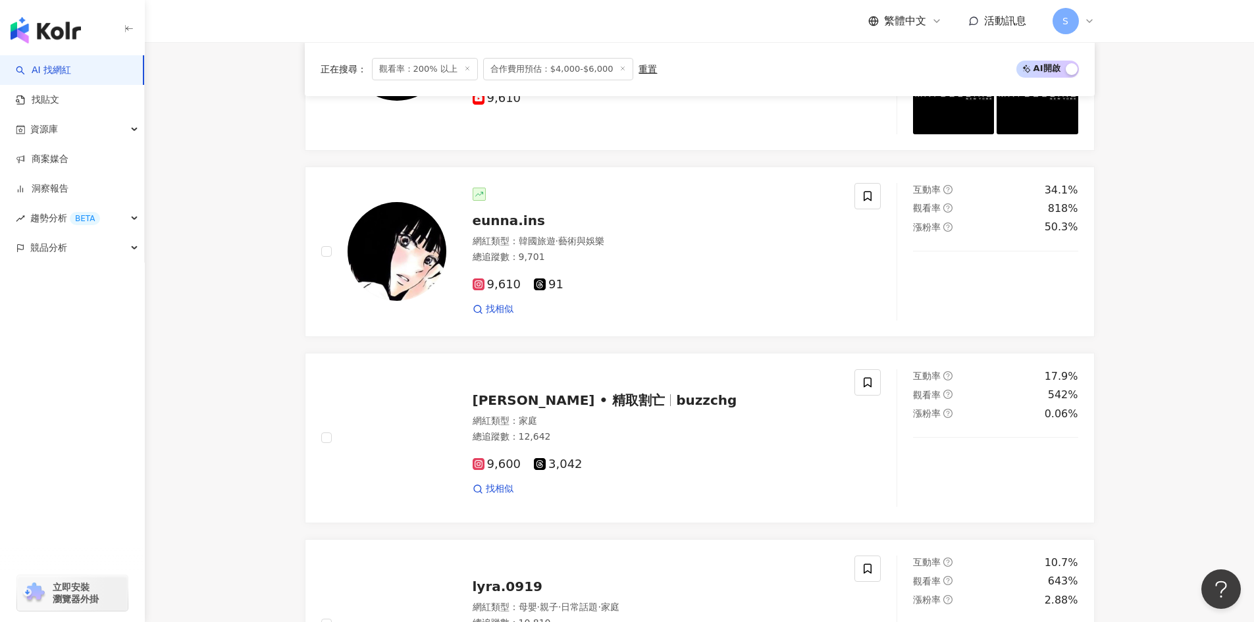
scroll to position [1818, 0]
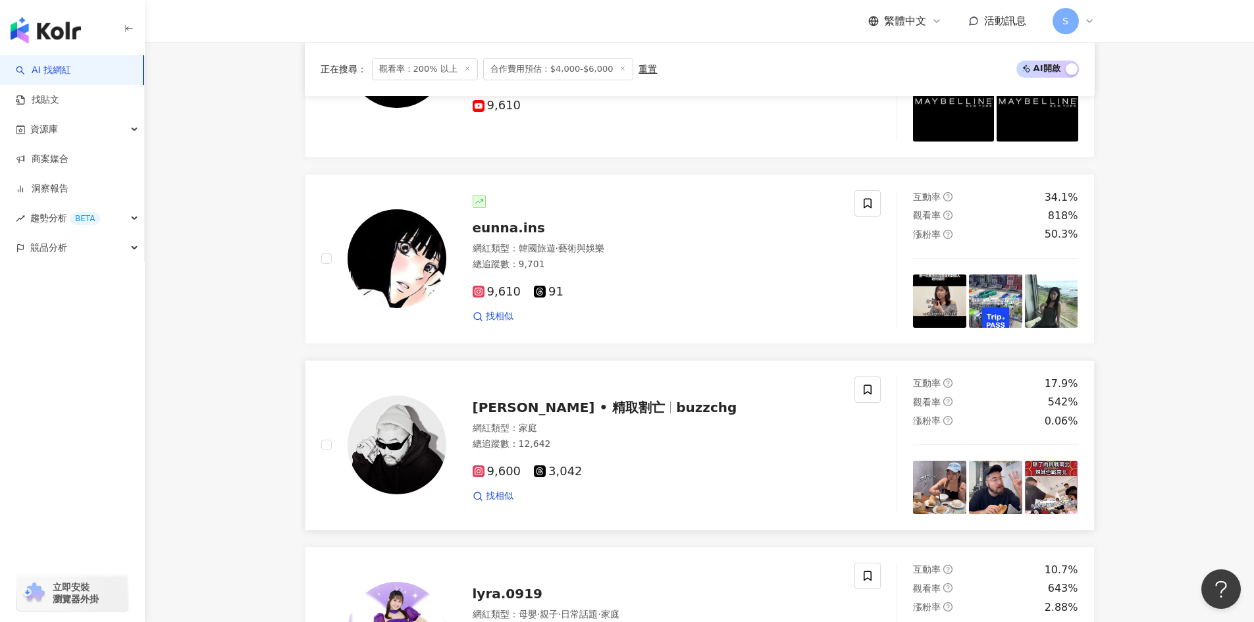
click at [747, 438] on div "總追蹤數 ： 12,642" at bounding box center [655, 444] width 367 height 13
click at [688, 250] on div "網紅類型 ： 韓國旅遊 · 藝術與娛樂" at bounding box center [655, 248] width 367 height 13
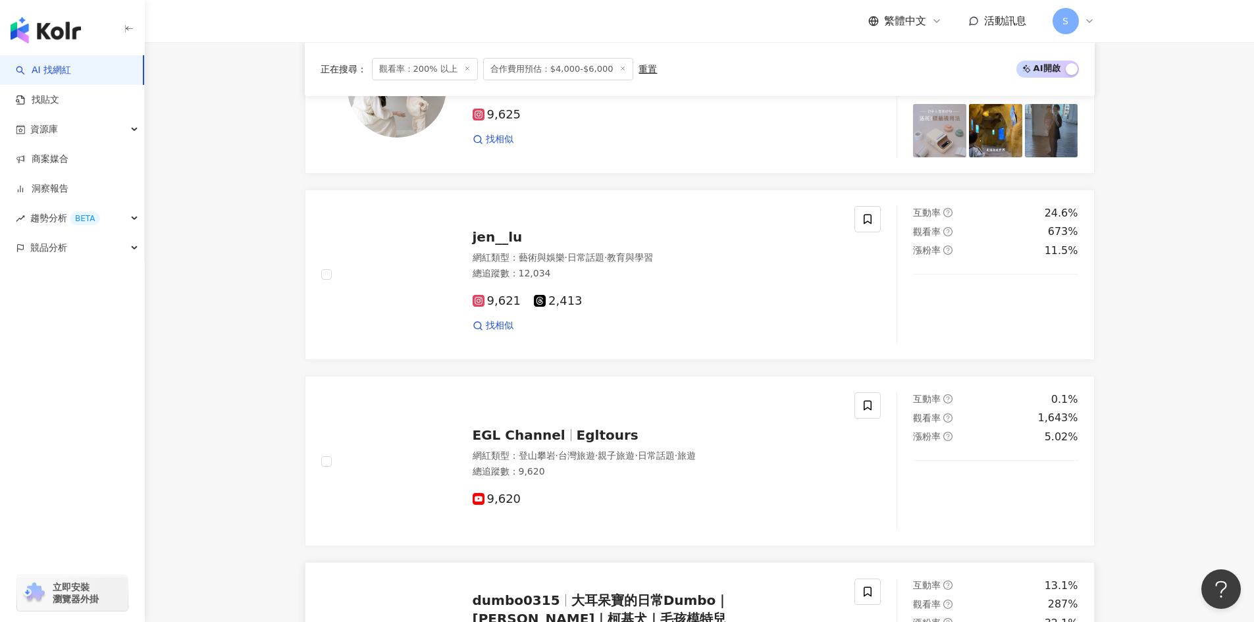
scroll to position [634, 0]
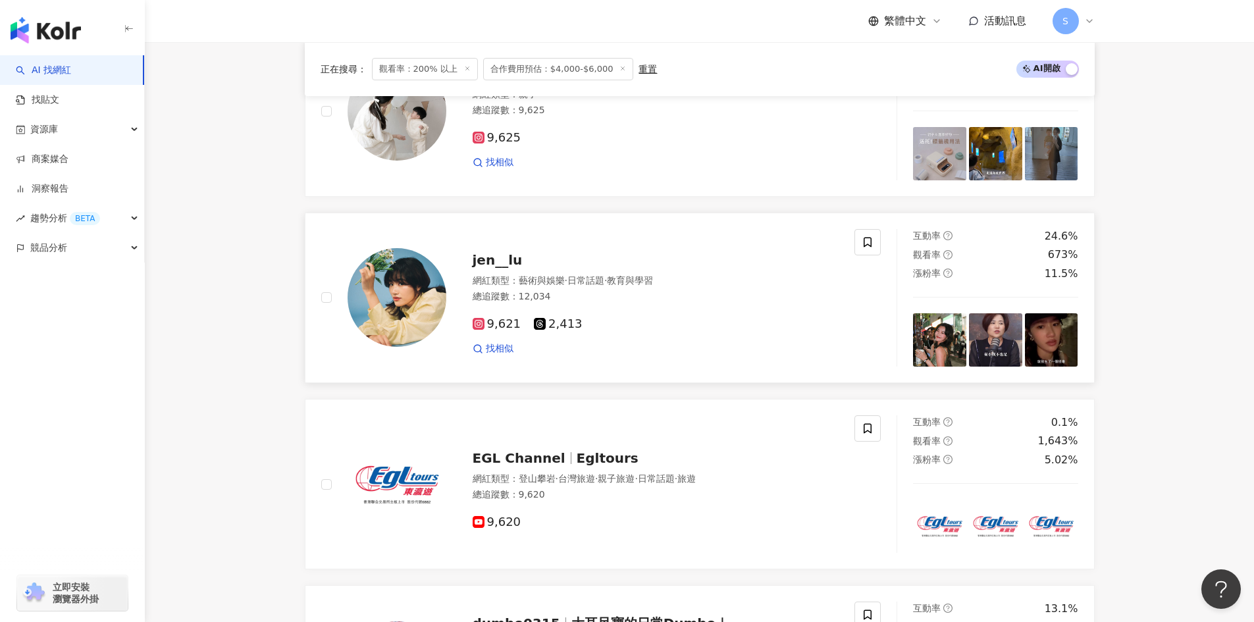
click at [748, 301] on div "總追蹤數 ： 12,034" at bounding box center [655, 296] width 367 height 13
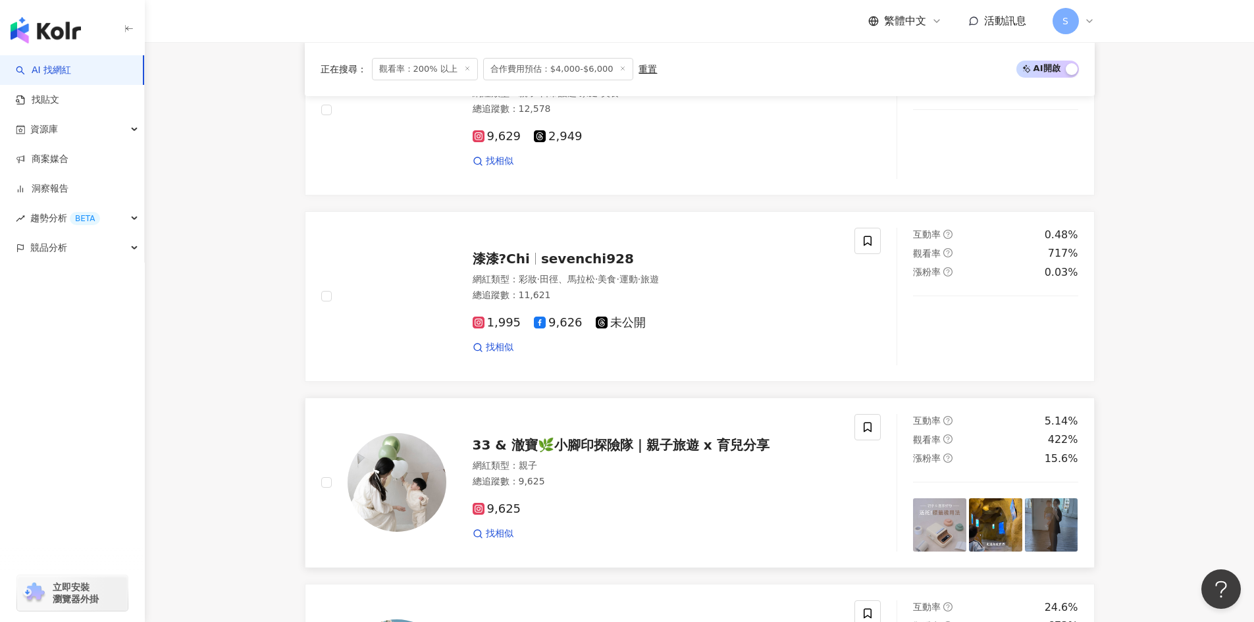
scroll to position [173, 0]
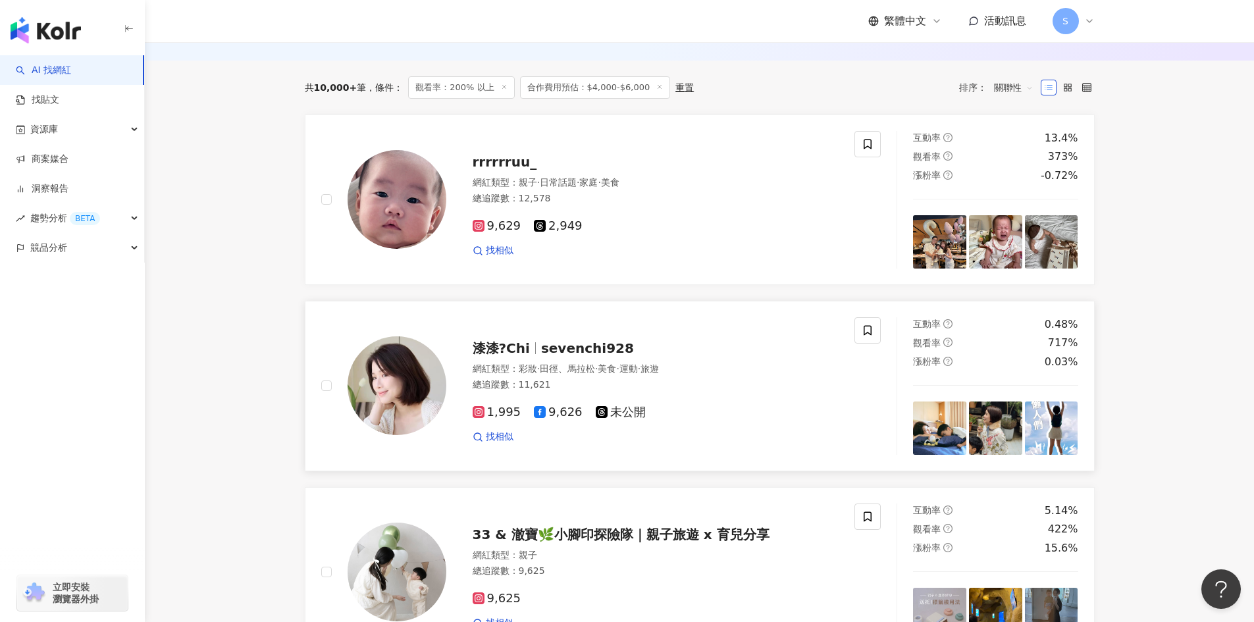
click at [706, 394] on div "網紅類型 ： 彩妝 · 田徑、馬拉松 · 美食 · 運動 · 旅遊 總追蹤數 ： 11,621" at bounding box center [655, 379] width 367 height 32
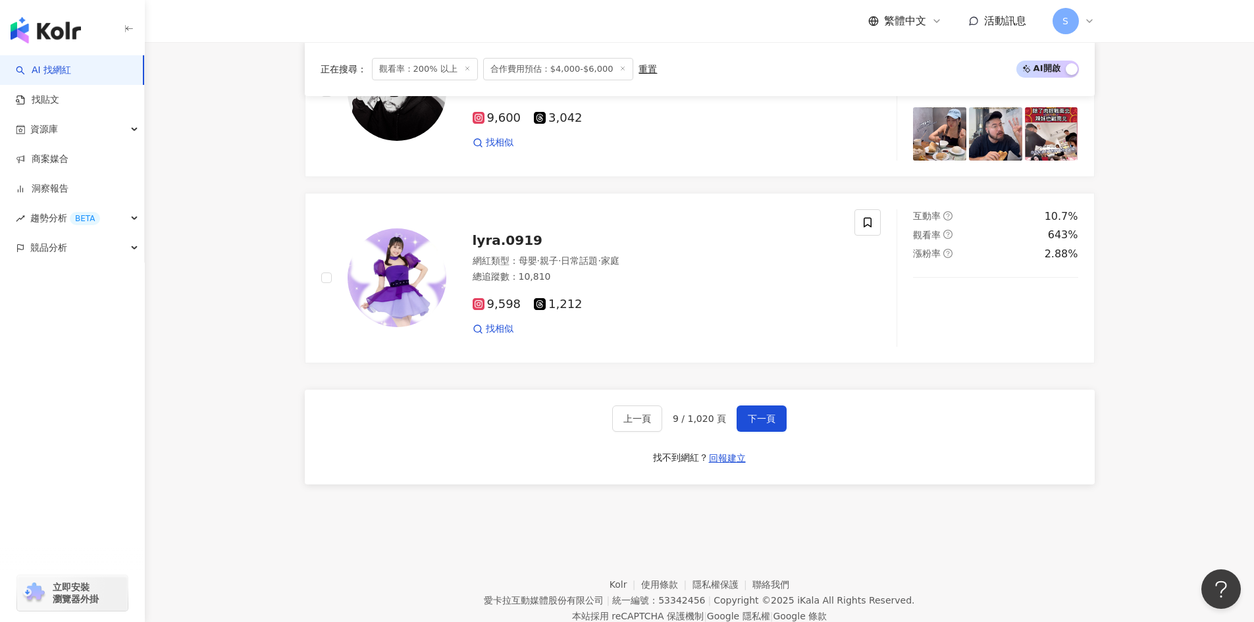
scroll to position [2213, 0]
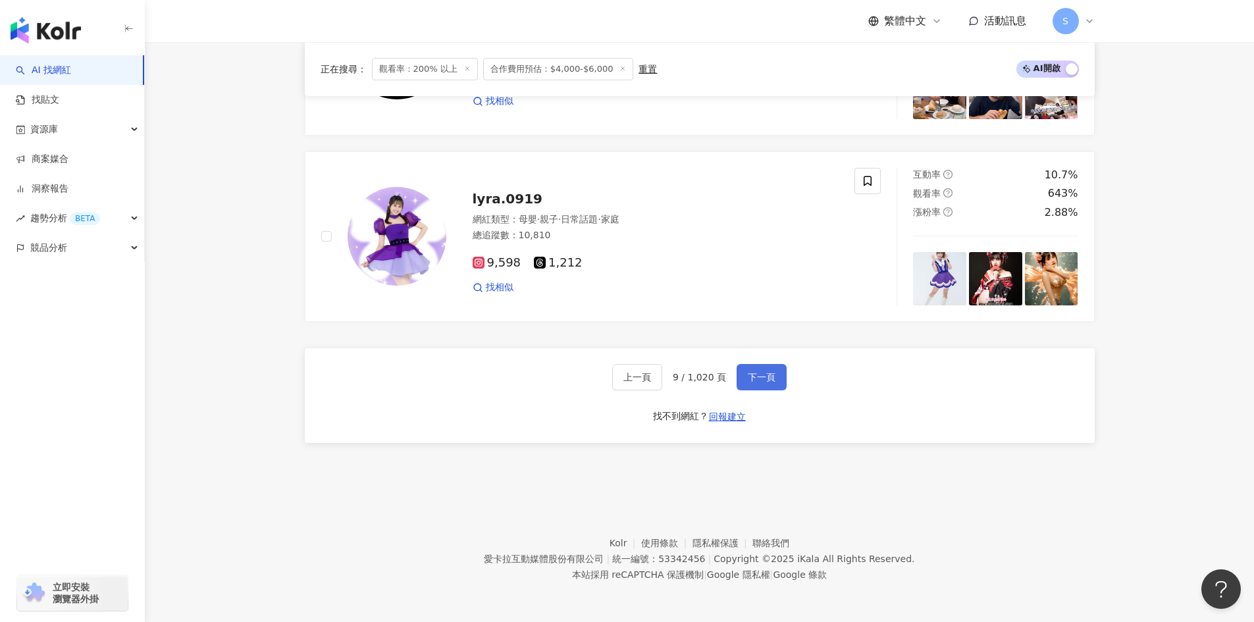
click at [777, 384] on button "下一頁" at bounding box center [761, 377] width 50 height 26
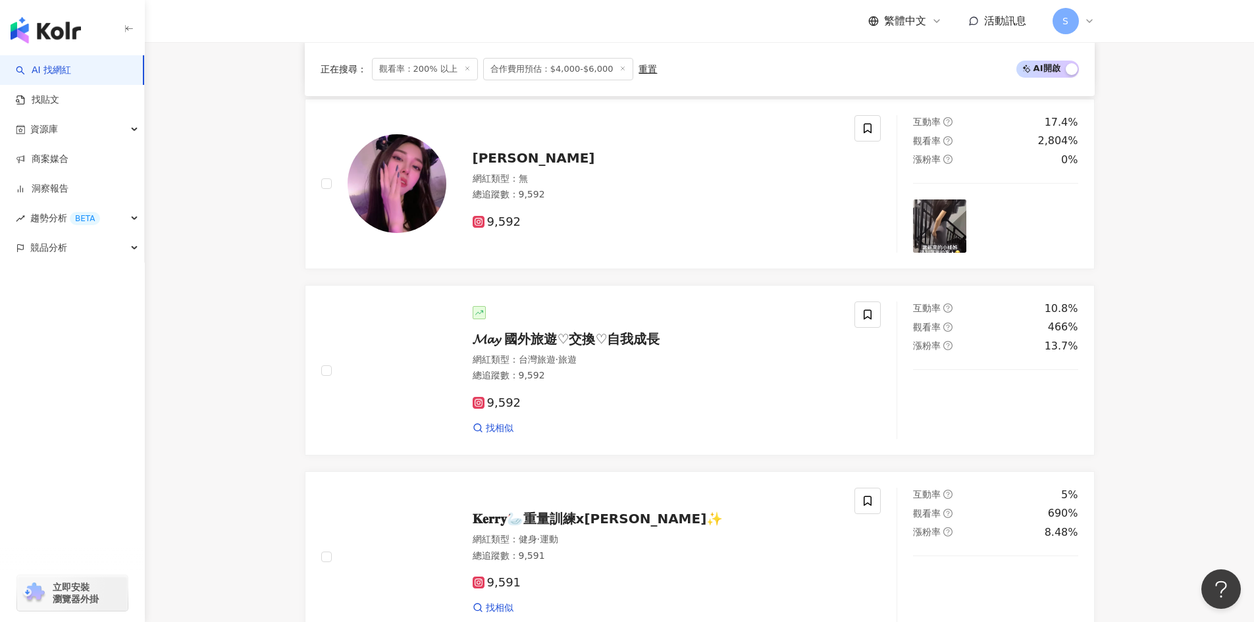
scroll to position [2185, 0]
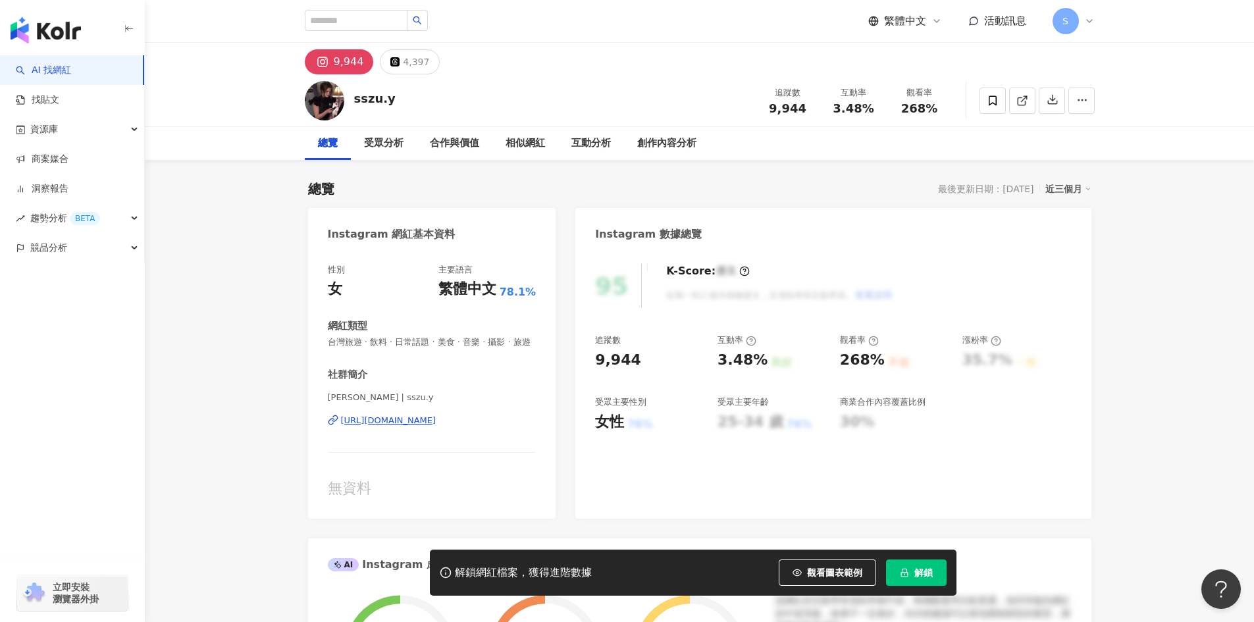
click at [436, 426] on div "https://www.instagram.com/sszu.y/" at bounding box center [388, 421] width 95 height 12
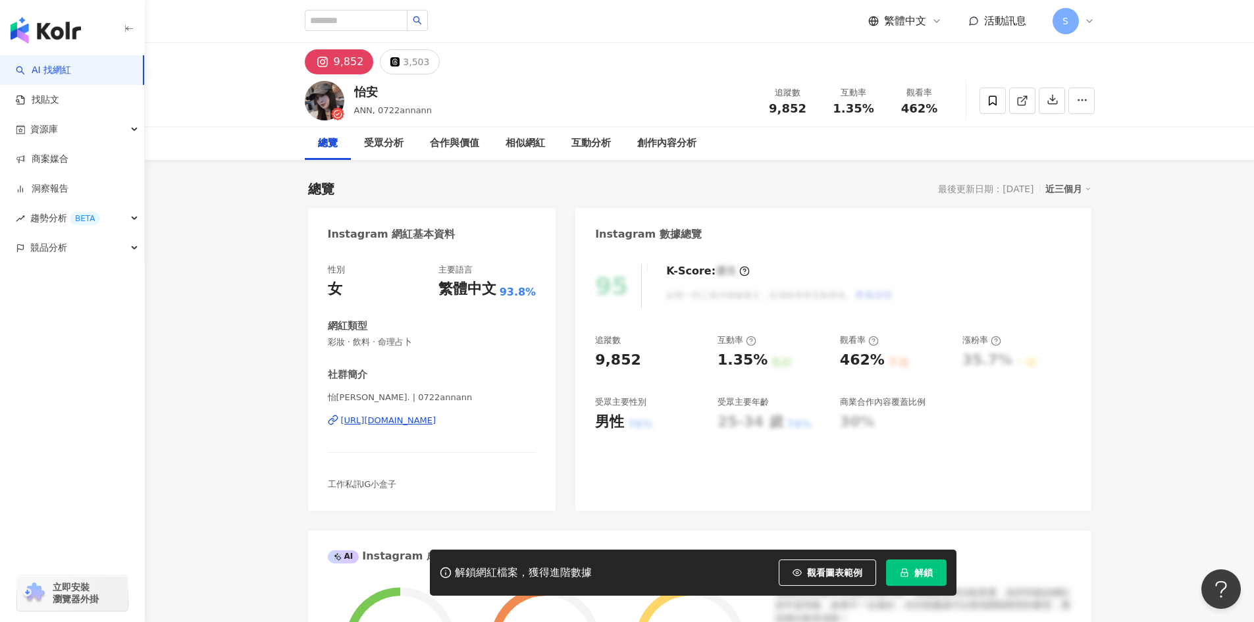
click at [436, 424] on div "https://www.instagram.com/0722annann/" at bounding box center [388, 421] width 95 height 12
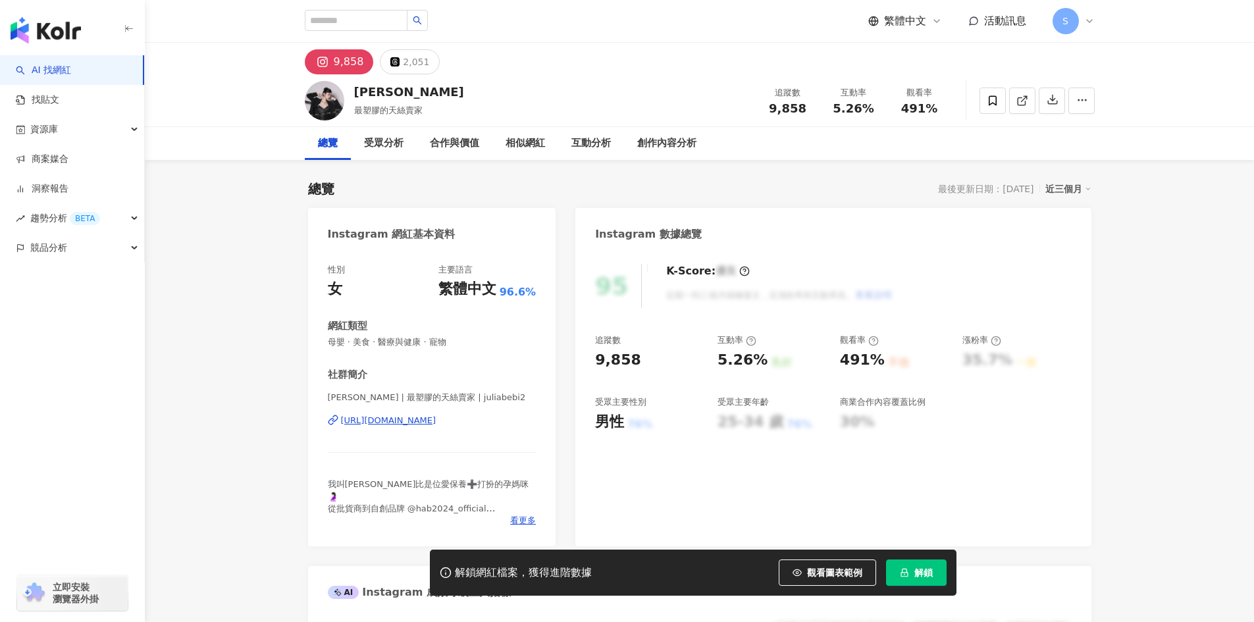
click at [436, 419] on div "https://www.instagram.com/juliabebi2/" at bounding box center [388, 421] width 95 height 12
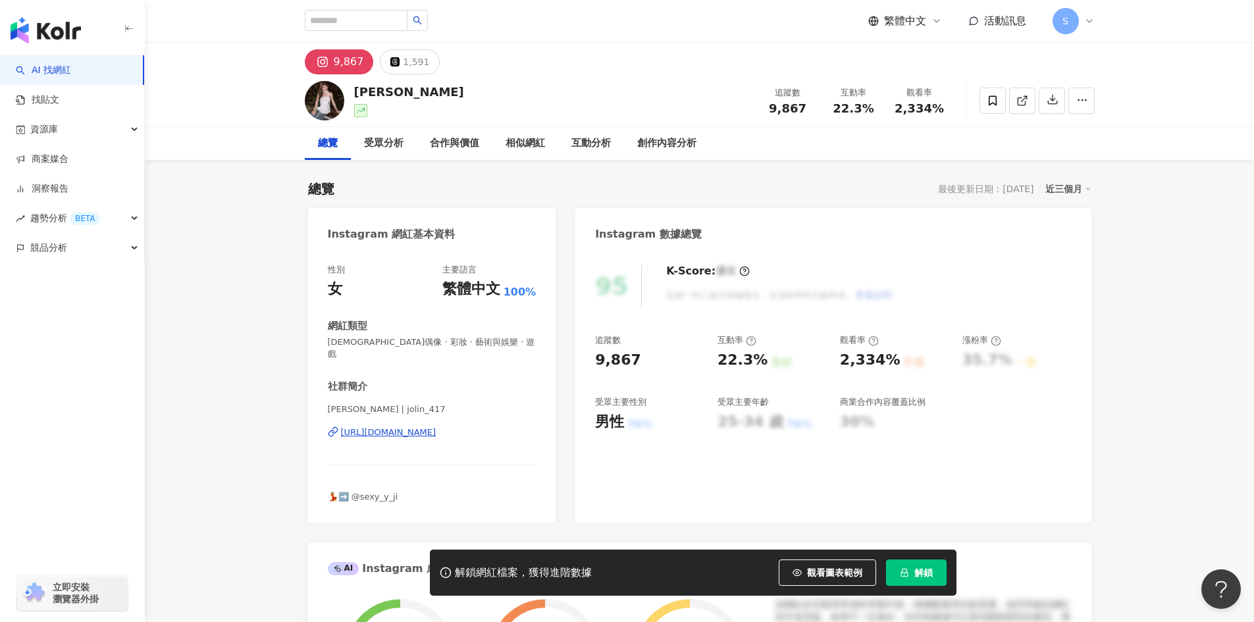
click at [411, 426] on div "[URL][DOMAIN_NAME]" at bounding box center [388, 432] width 95 height 12
